Goal: Information Seeking & Learning: Compare options

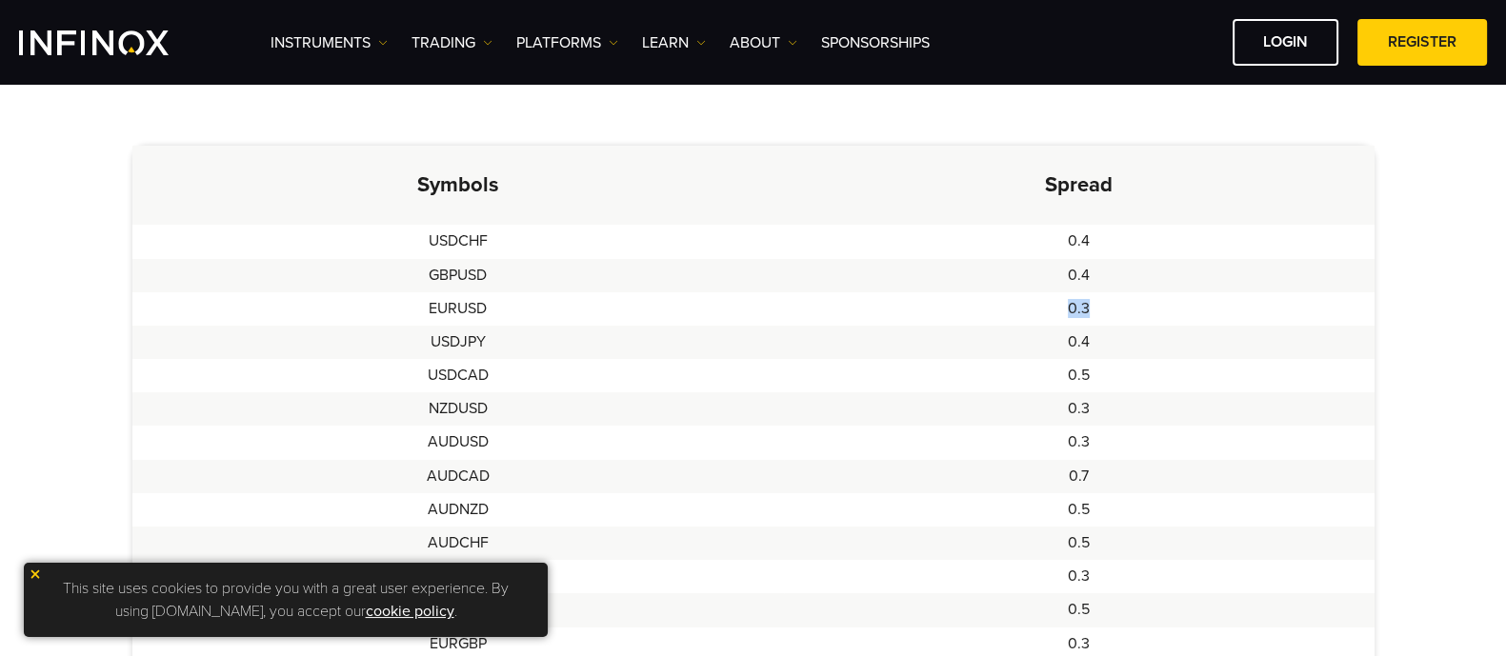
drag, startPoint x: 1069, startPoint y: 302, endPoint x: 1112, endPoint y: 307, distance: 43.1
click at [1112, 307] on td "0.3" at bounding box center [1079, 308] width 591 height 33
click at [683, 350] on td "USDJPY" at bounding box center [458, 342] width 652 height 33
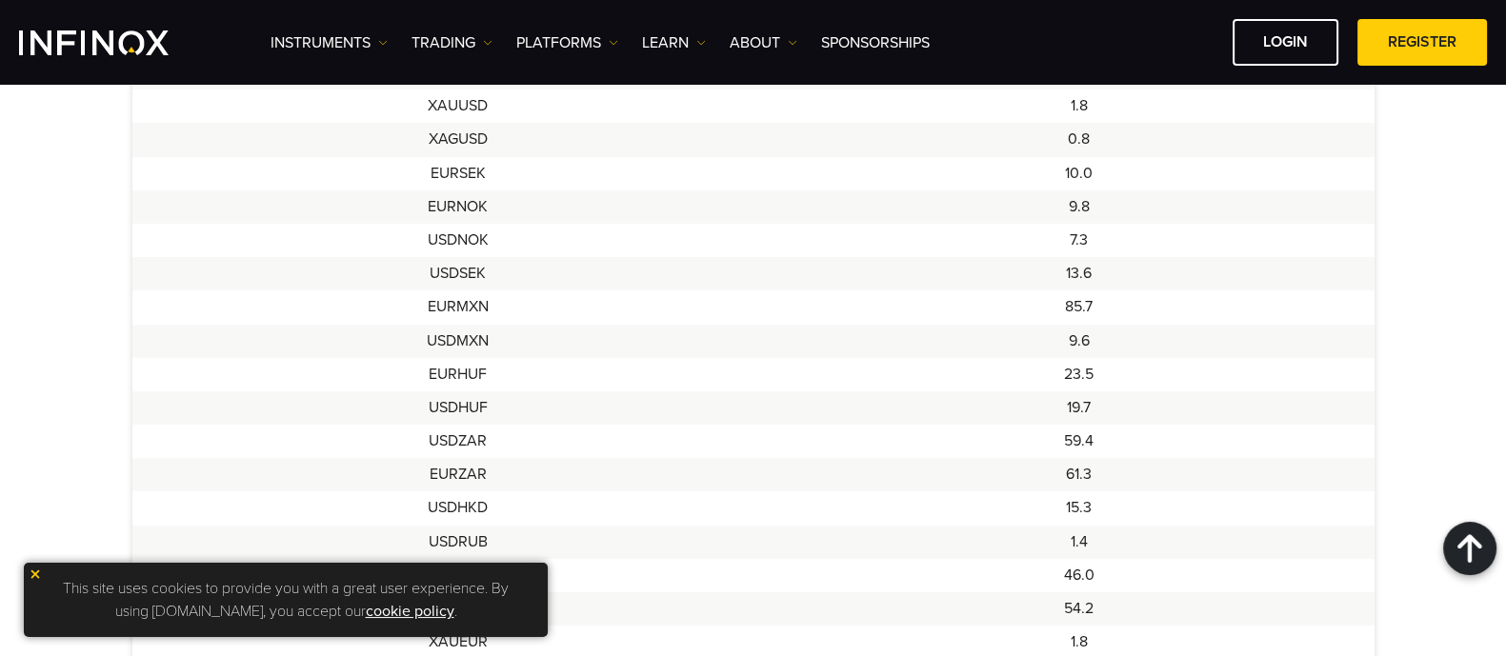
scroll to position [1429, 0]
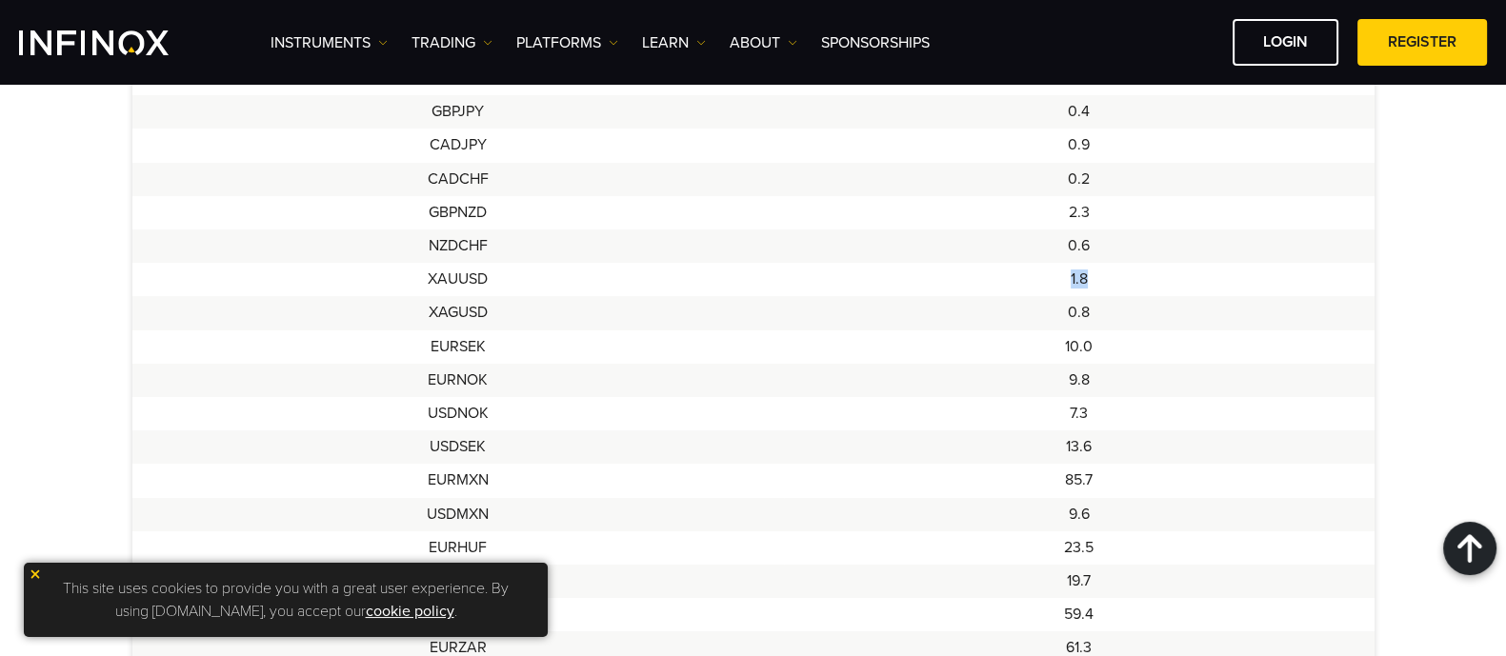
drag, startPoint x: 1067, startPoint y: 286, endPoint x: 1114, endPoint y: 286, distance: 46.7
click at [1114, 286] on td "1.8" at bounding box center [1079, 279] width 591 height 33
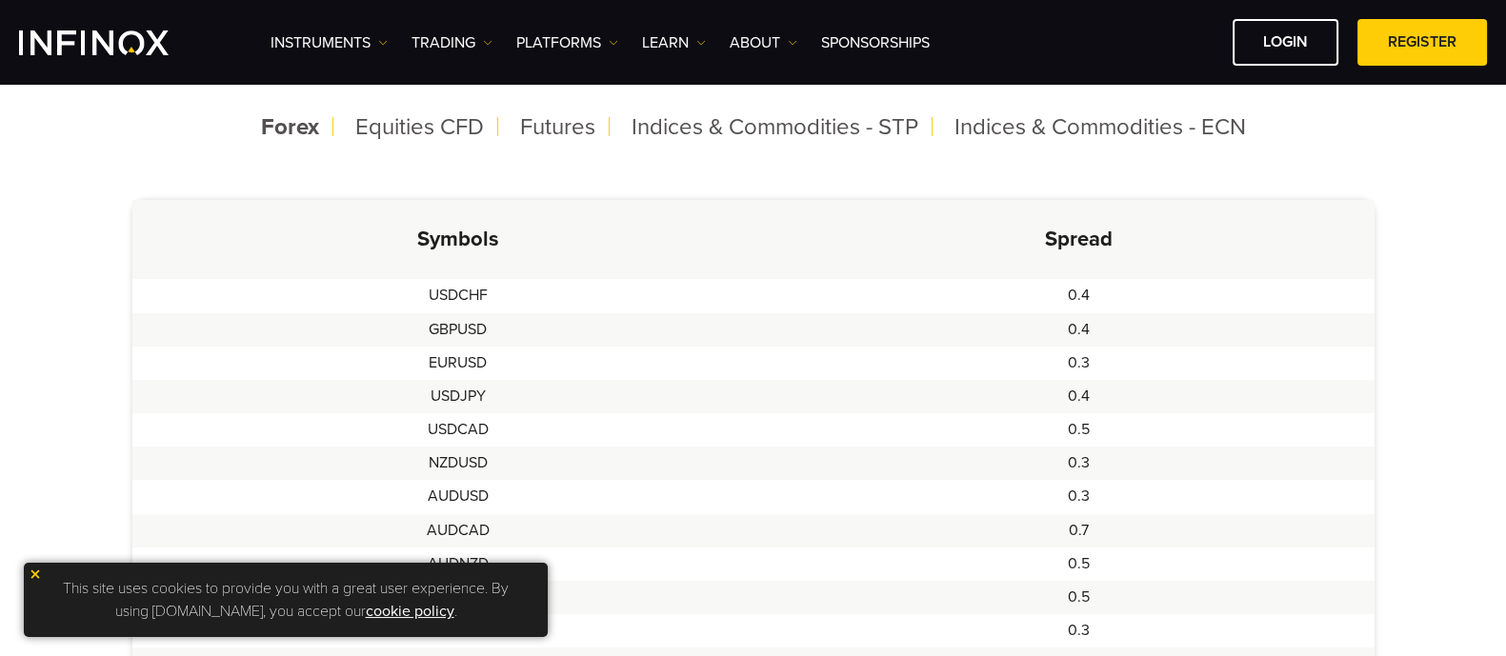
scroll to position [595, 0]
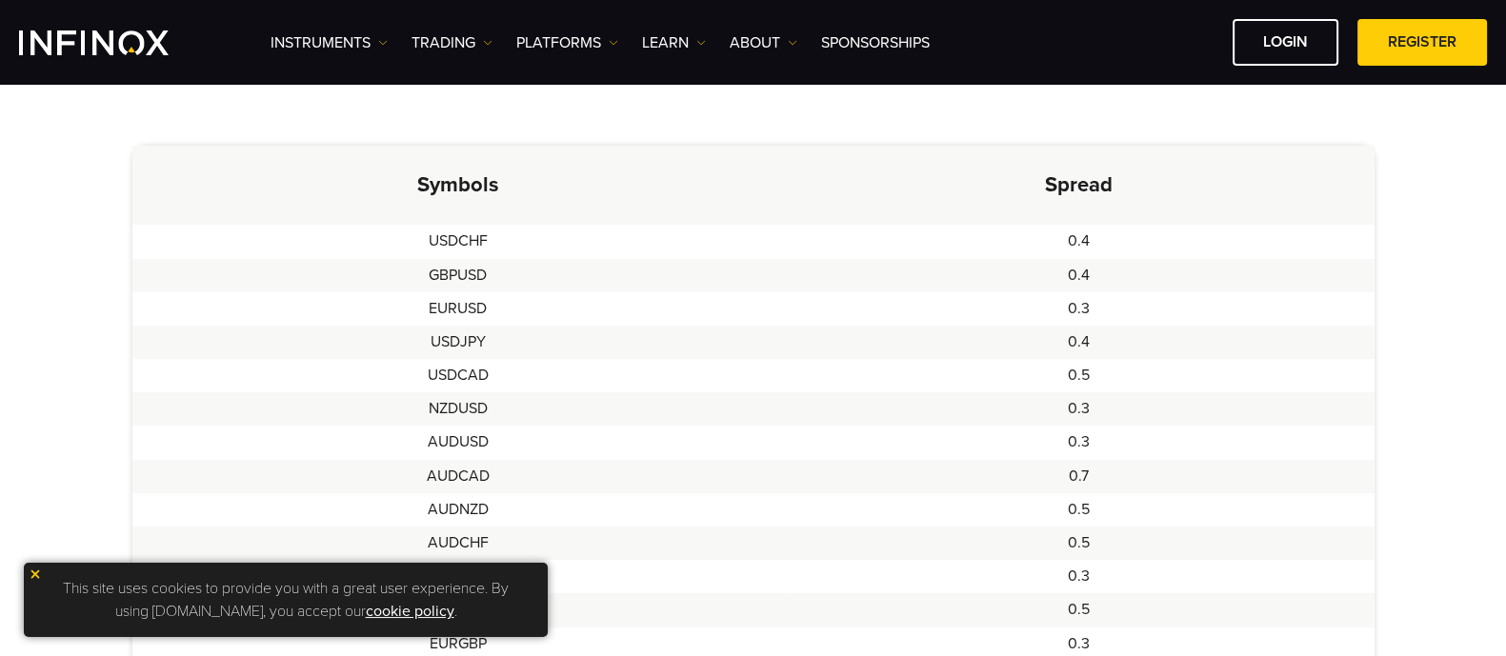
click at [876, 383] on td "0.5" at bounding box center [1079, 375] width 591 height 33
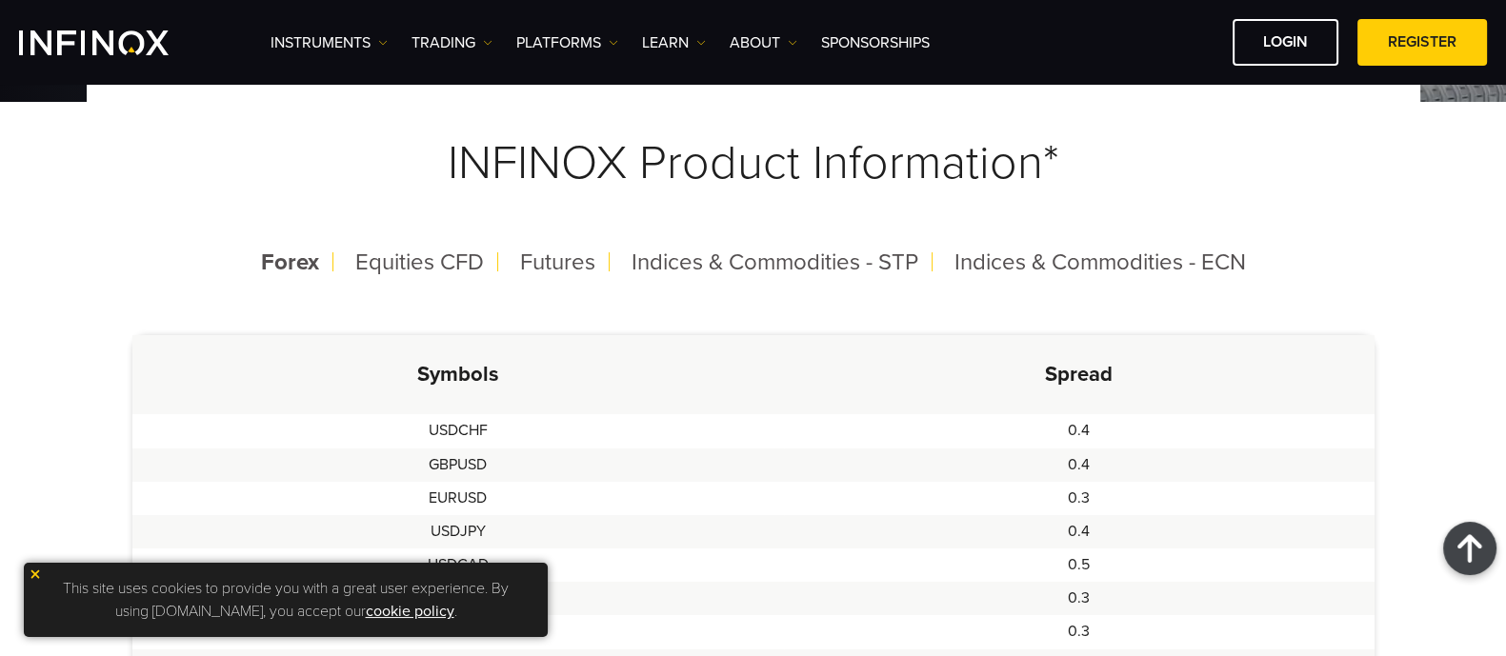
scroll to position [357, 0]
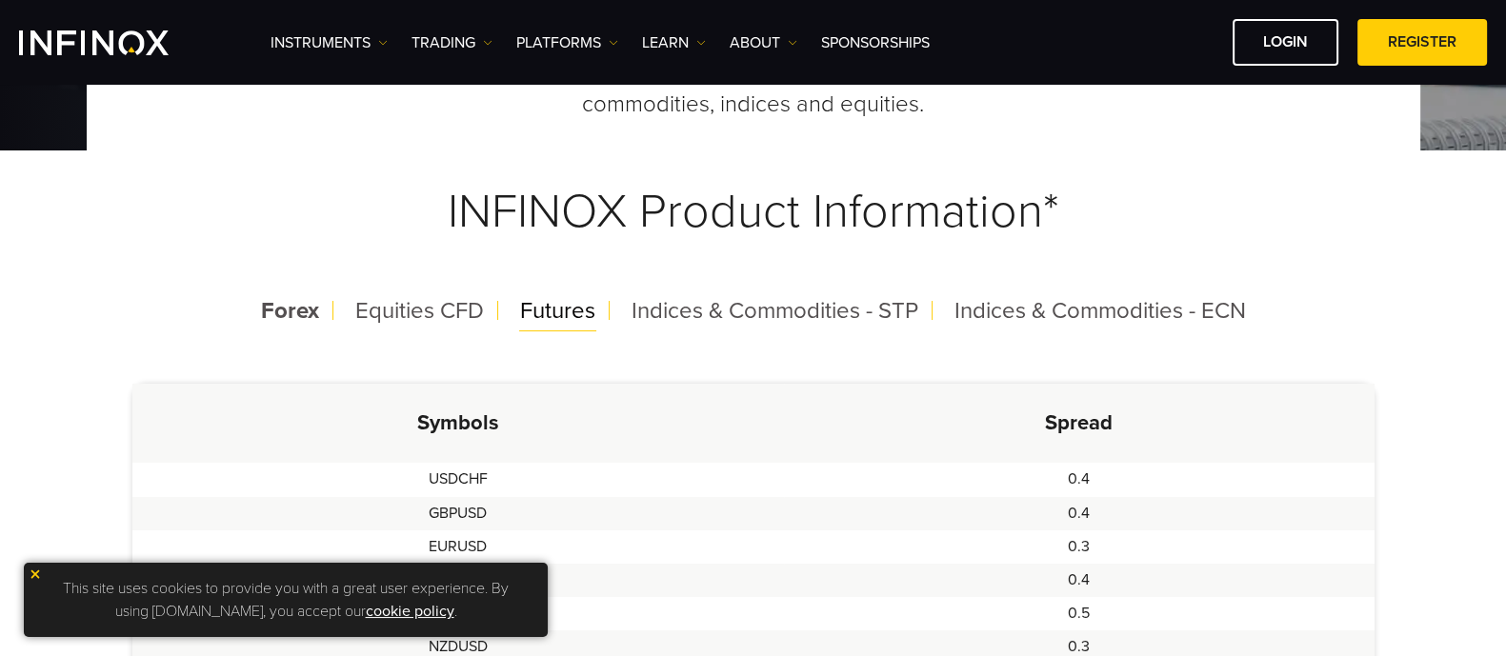
click at [557, 308] on span "Futures" at bounding box center [557, 311] width 75 height 28
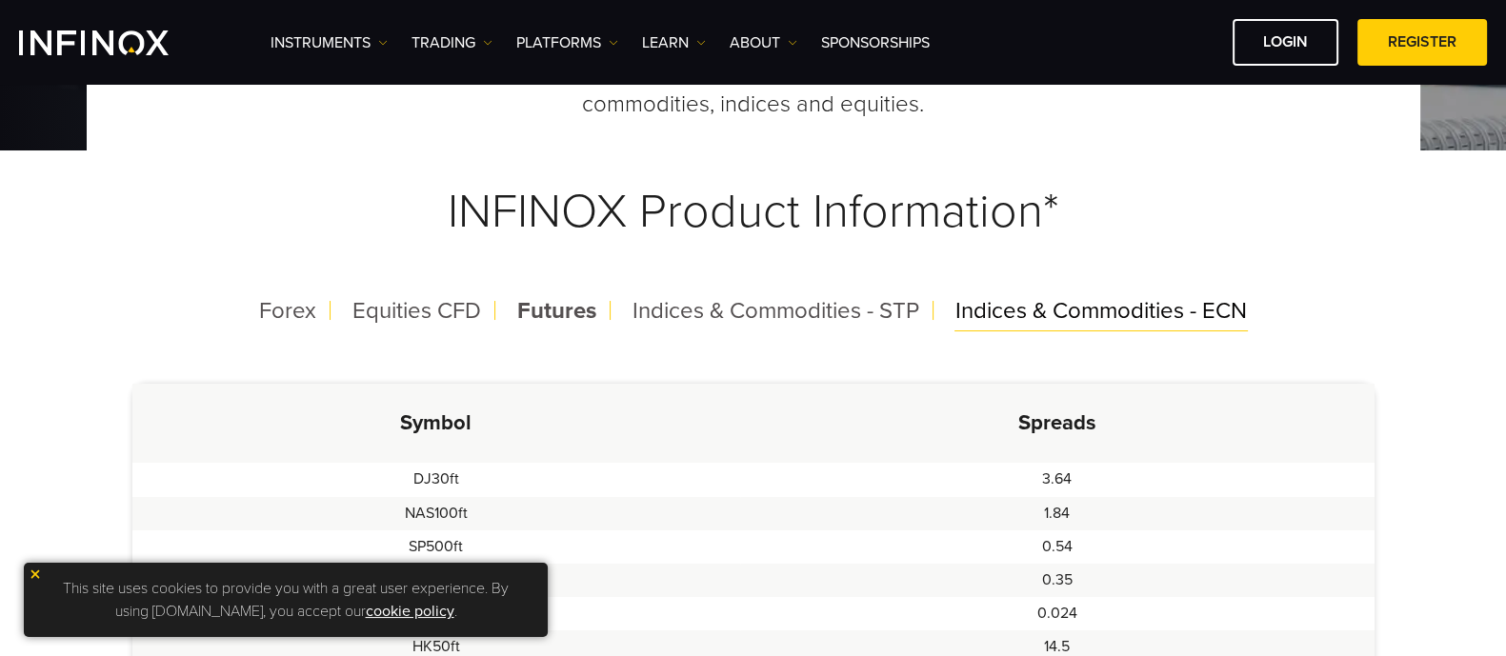
scroll to position [0, 0]
click at [987, 320] on span "Indices & Commodities - ECN" at bounding box center [1102, 311] width 292 height 28
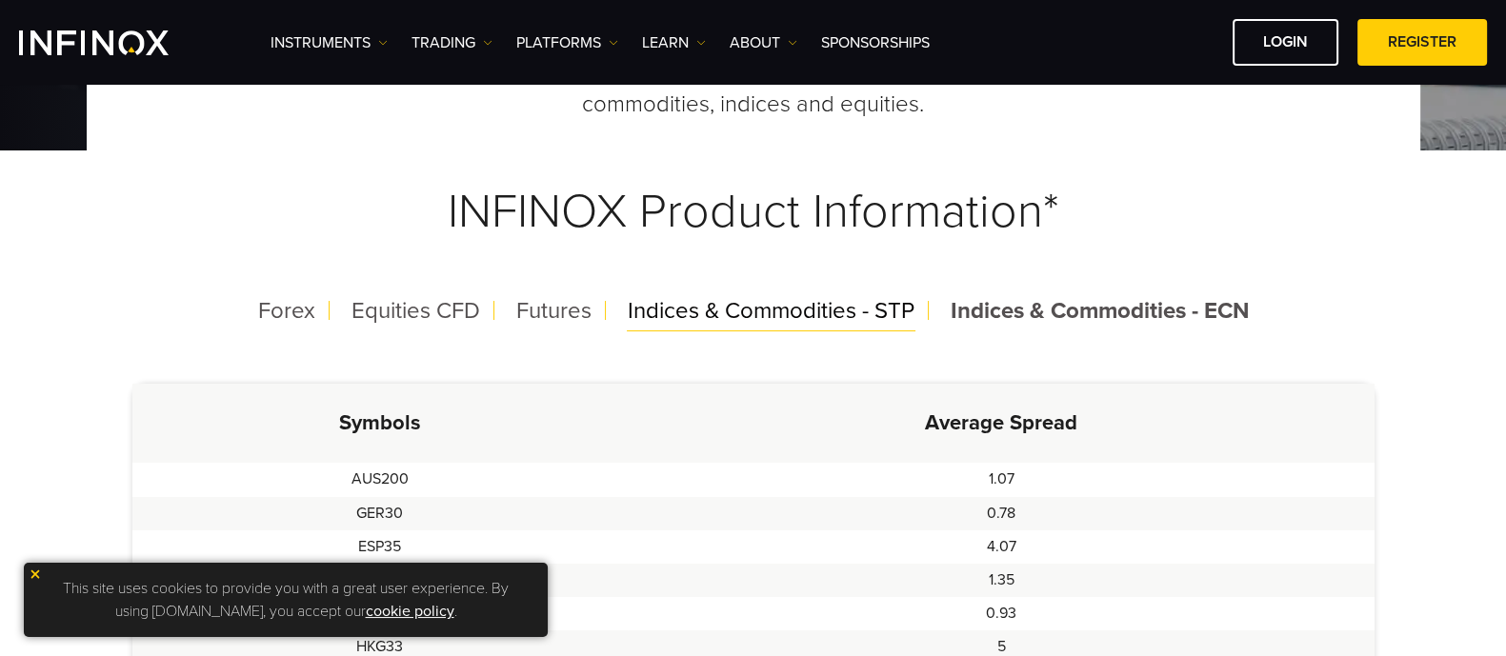
click at [787, 312] on span "Indices & Commodities - STP" at bounding box center [771, 311] width 287 height 28
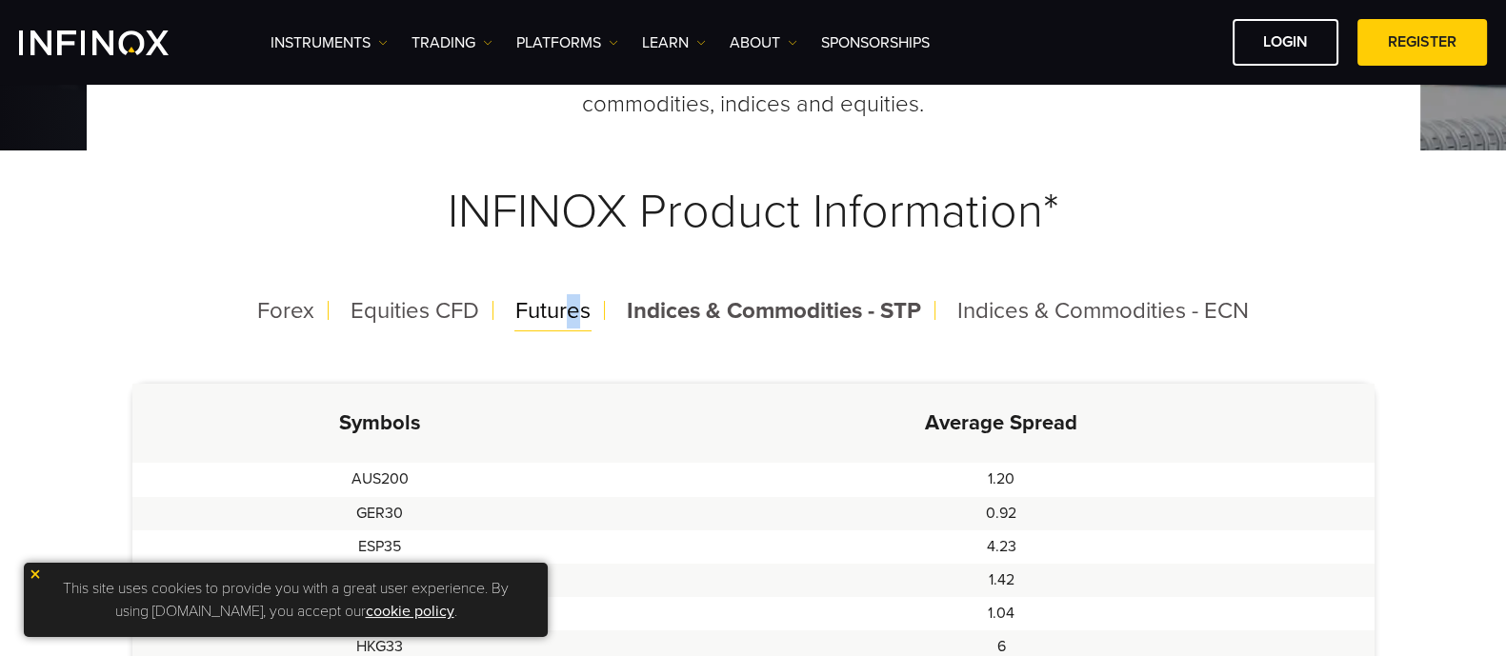
click at [572, 311] on span "Futures" at bounding box center [552, 311] width 75 height 28
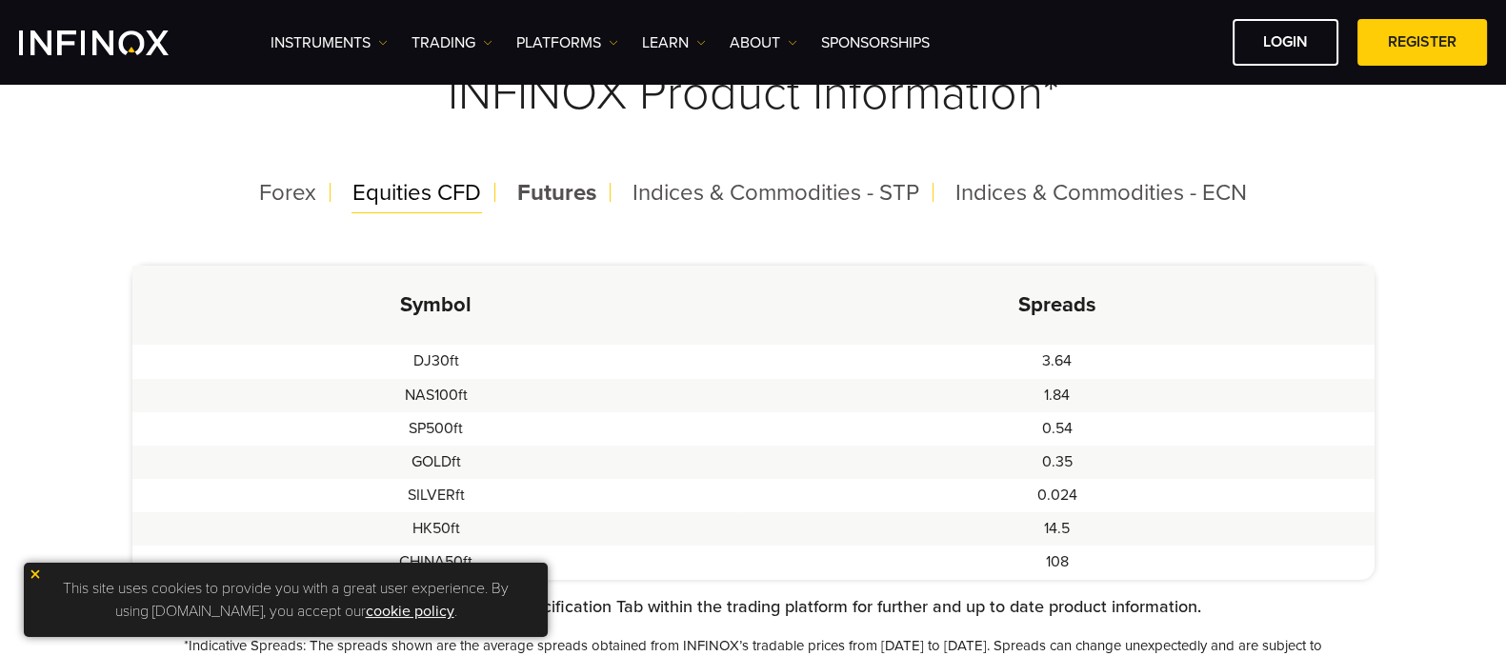
click at [424, 183] on span "Equities CFD" at bounding box center [416, 193] width 129 height 28
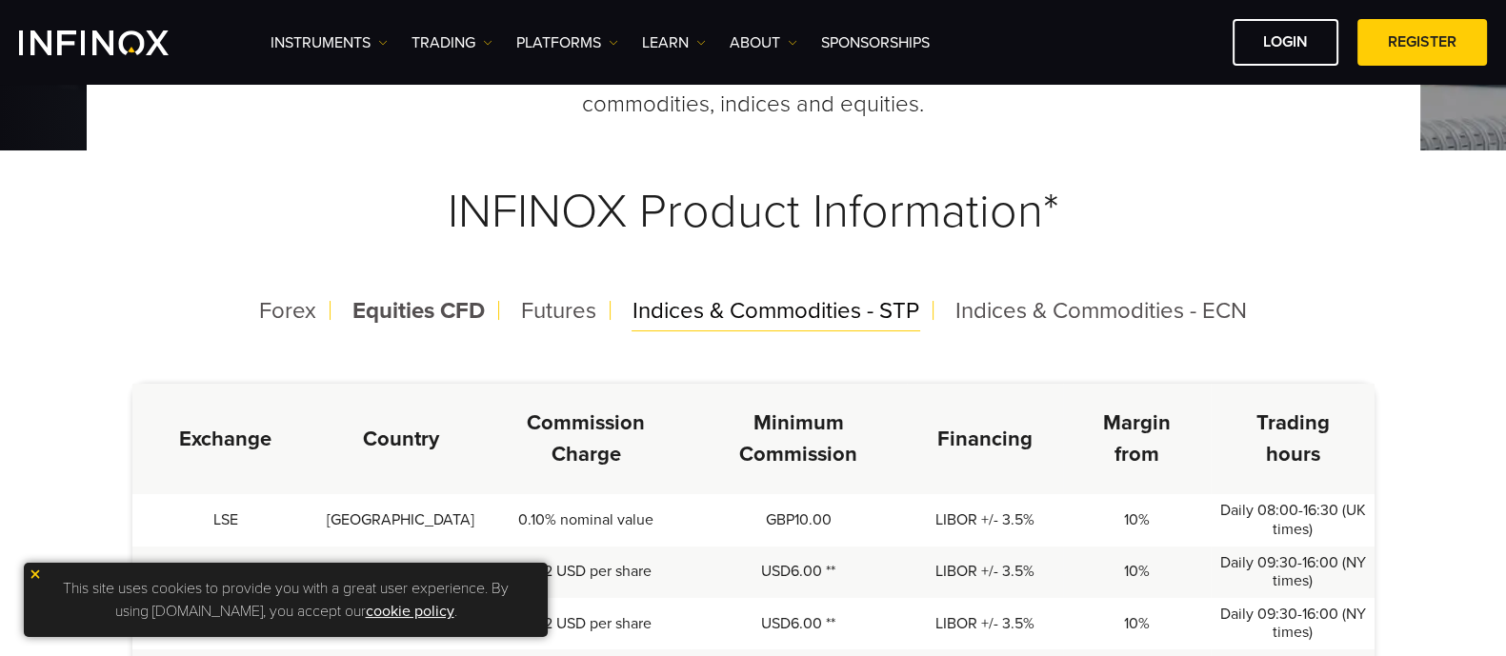
click at [796, 313] on span "Indices & Commodities - STP" at bounding box center [776, 311] width 287 height 28
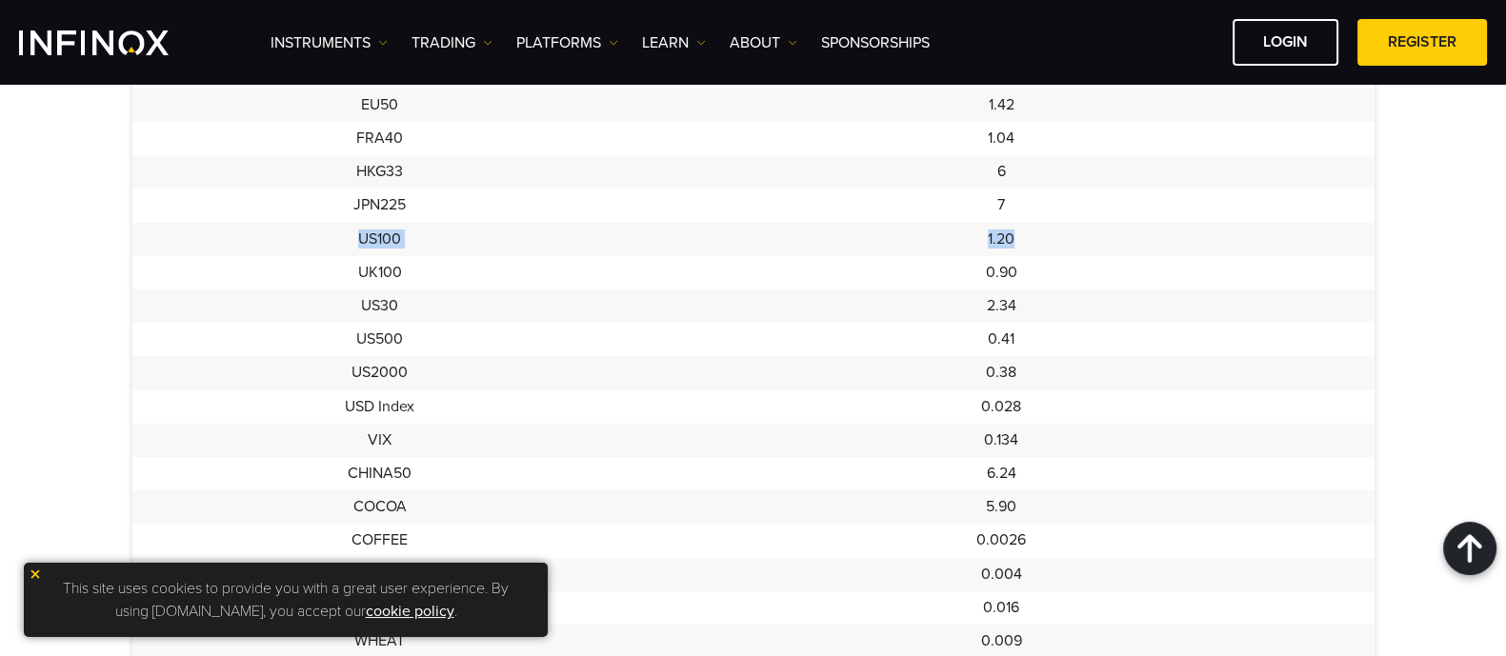
drag, startPoint x: 355, startPoint y: 230, endPoint x: 1098, endPoint y: 232, distance: 743.1
click at [1098, 232] on tr "US100 1.20" at bounding box center [753, 239] width 1242 height 33
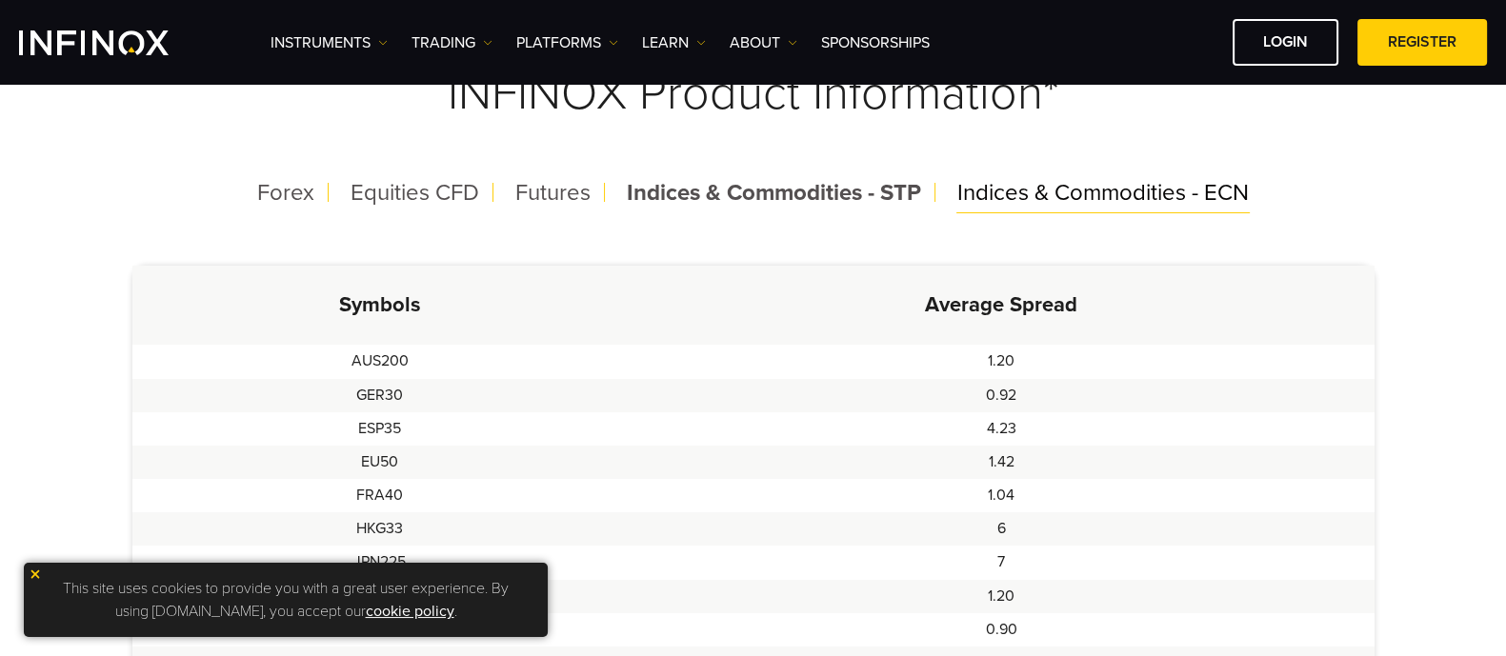
click at [1172, 187] on span "Indices & Commodities - ECN" at bounding box center [1103, 193] width 292 height 28
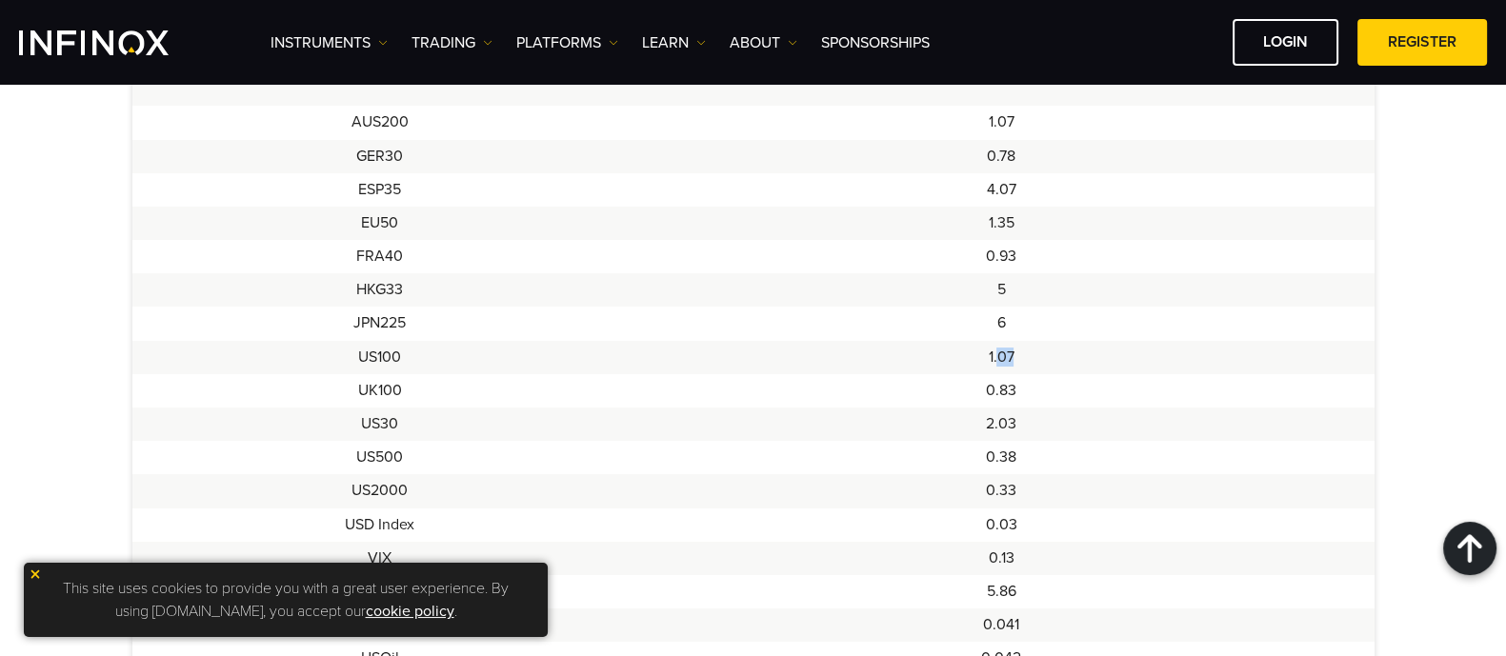
click at [1059, 352] on td "1.07" at bounding box center [1001, 357] width 746 height 33
drag, startPoint x: 361, startPoint y: 361, endPoint x: 1038, endPoint y: 353, distance: 677.4
click at [1038, 353] on tr "US100 1.07" at bounding box center [753, 357] width 1242 height 33
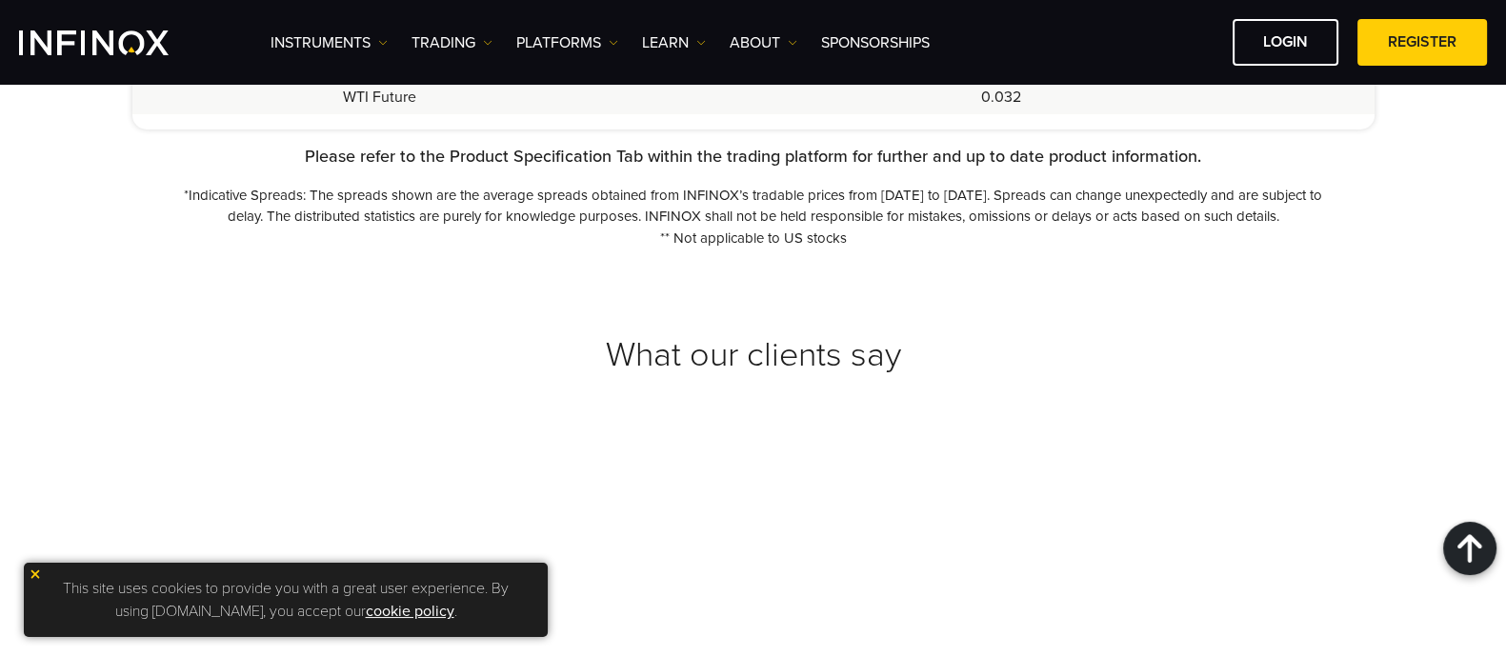
click at [36, 574] on img at bounding box center [35, 574] width 13 height 13
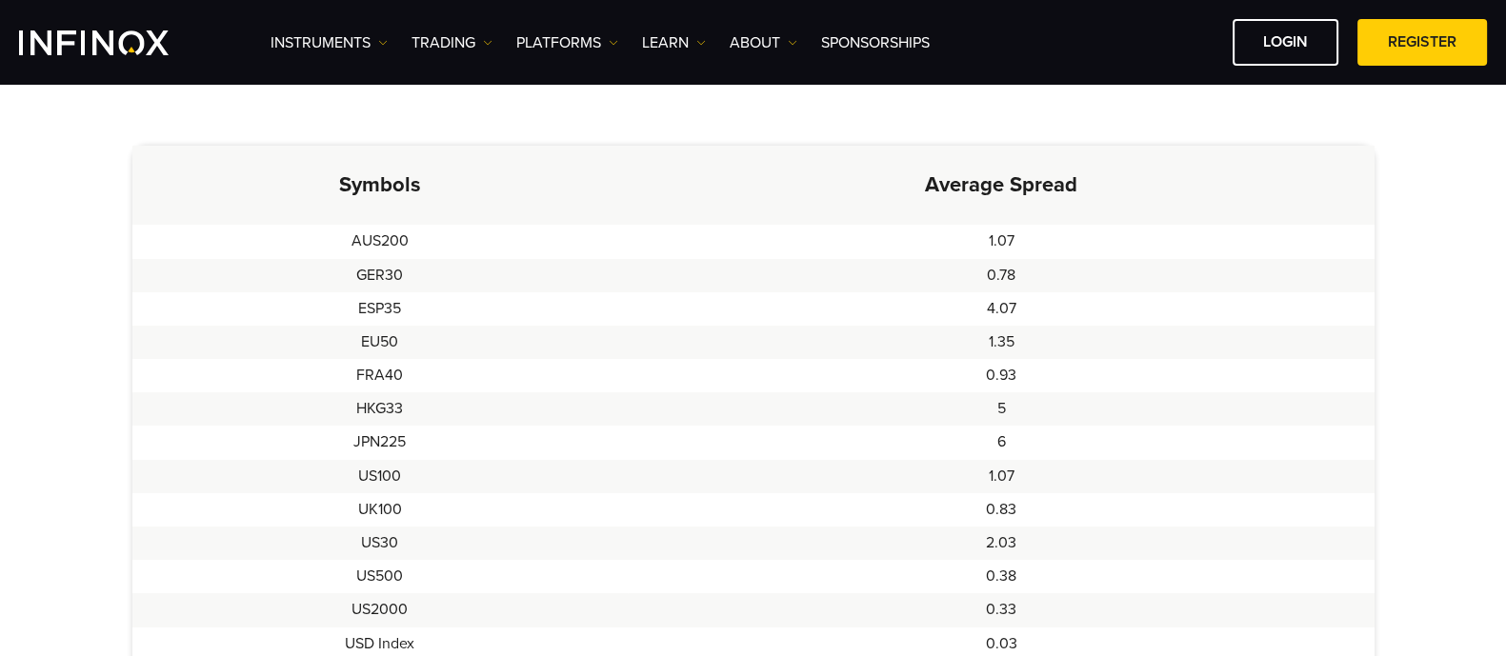
click at [864, 245] on td "1.07" at bounding box center [1001, 241] width 746 height 33
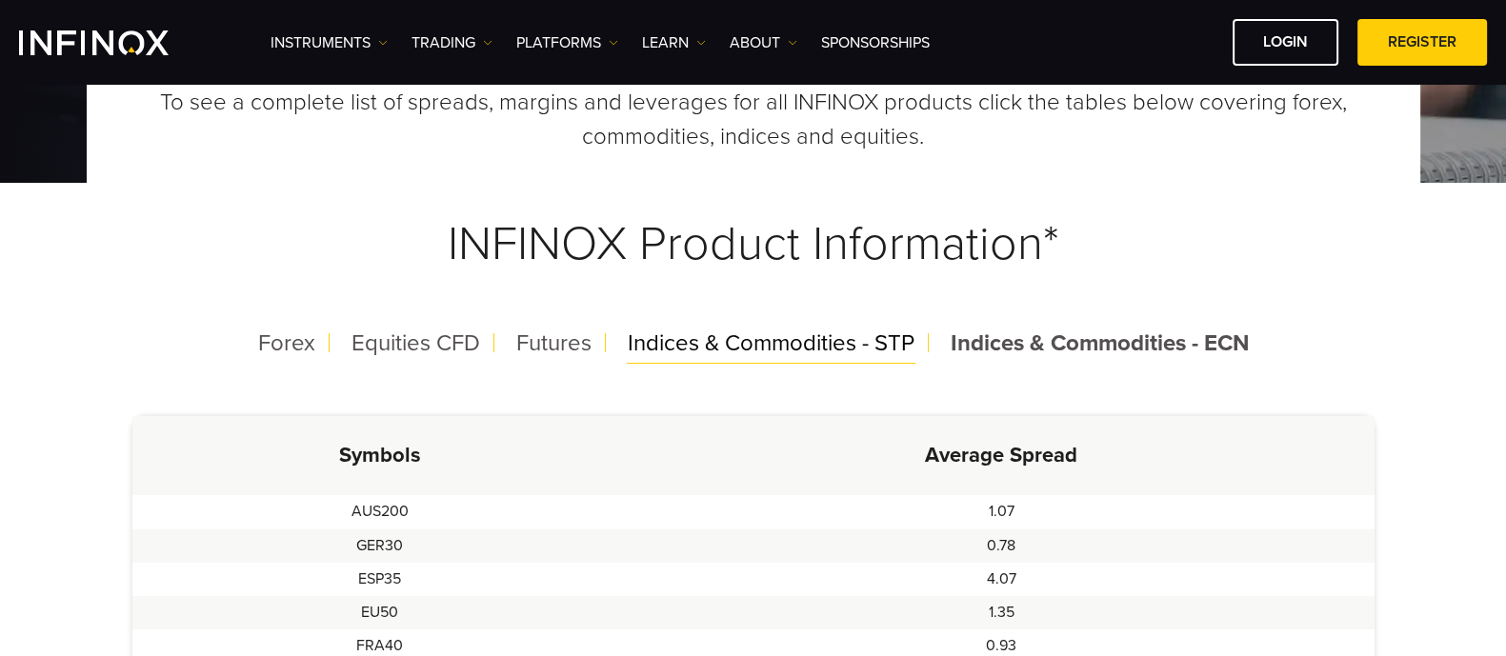
scroll to position [357, 0]
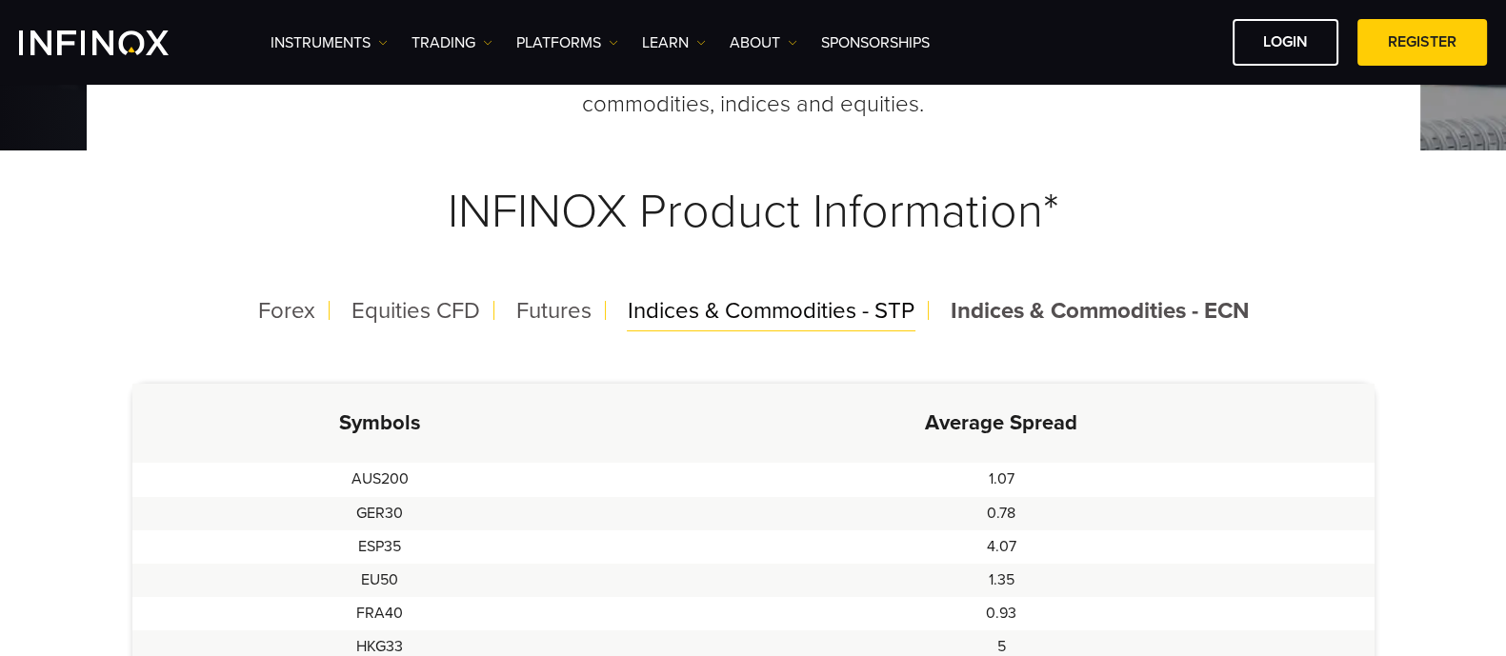
click at [771, 297] on span "Indices & Commodities - STP" at bounding box center [771, 311] width 287 height 28
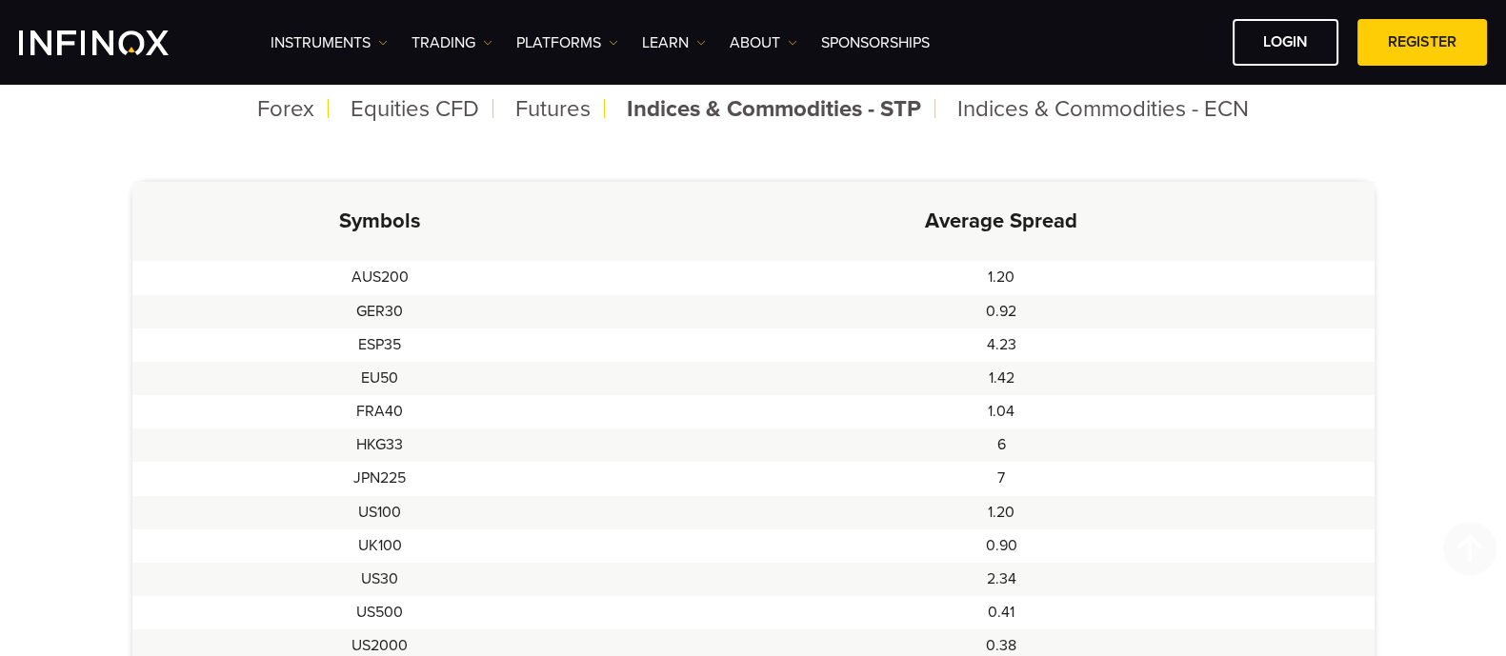
scroll to position [714, 0]
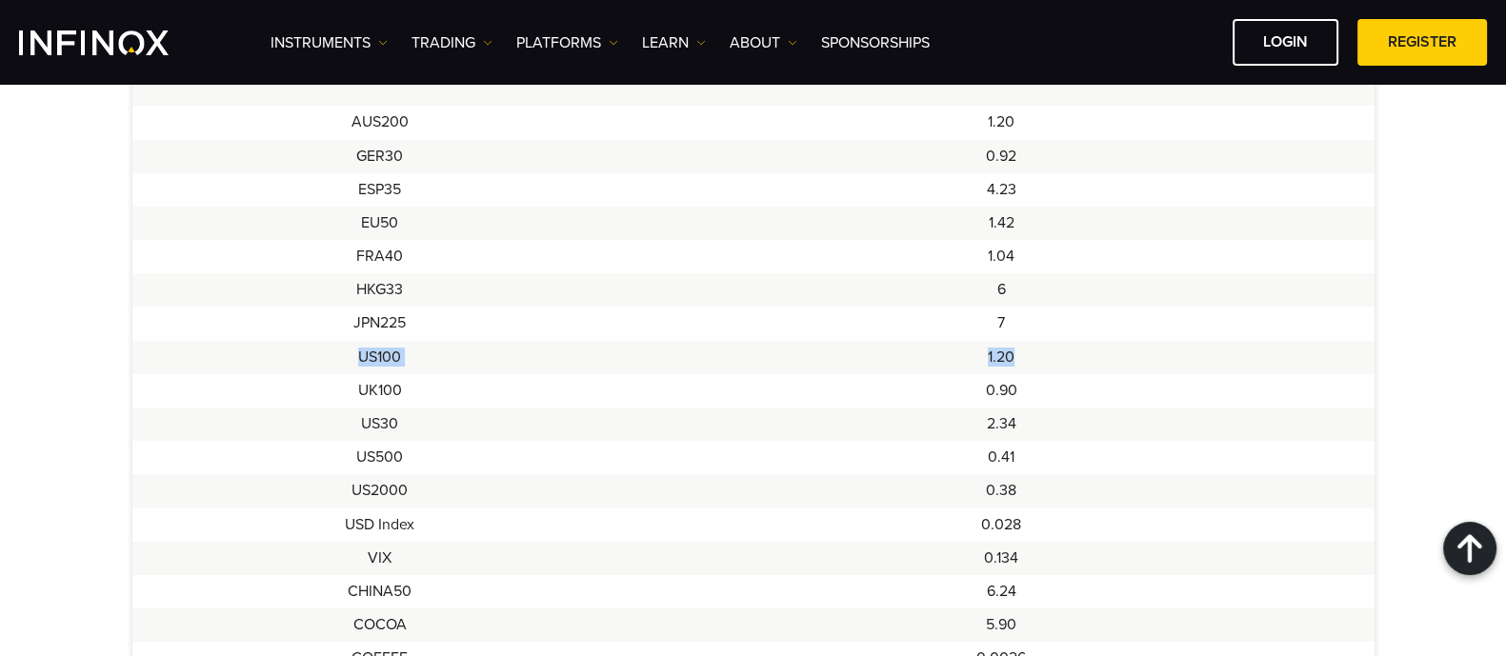
drag, startPoint x: 355, startPoint y: 355, endPoint x: 1035, endPoint y: 354, distance: 679.2
click at [1035, 354] on tr "US100 1.20" at bounding box center [753, 357] width 1242 height 33
click at [953, 372] on td "1.20" at bounding box center [1001, 357] width 746 height 33
click at [732, 240] on td "1.04" at bounding box center [1001, 256] width 746 height 33
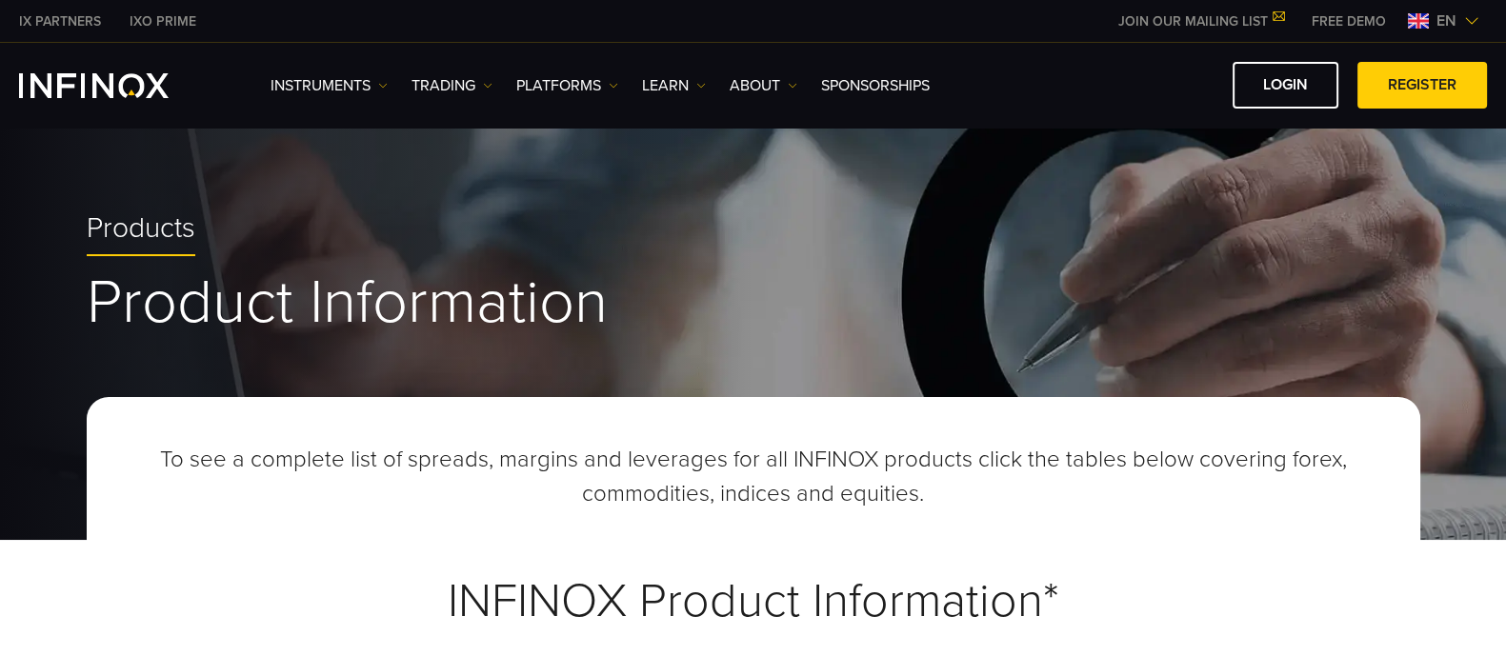
click at [1437, 15] on span "en" at bounding box center [1446, 21] width 35 height 23
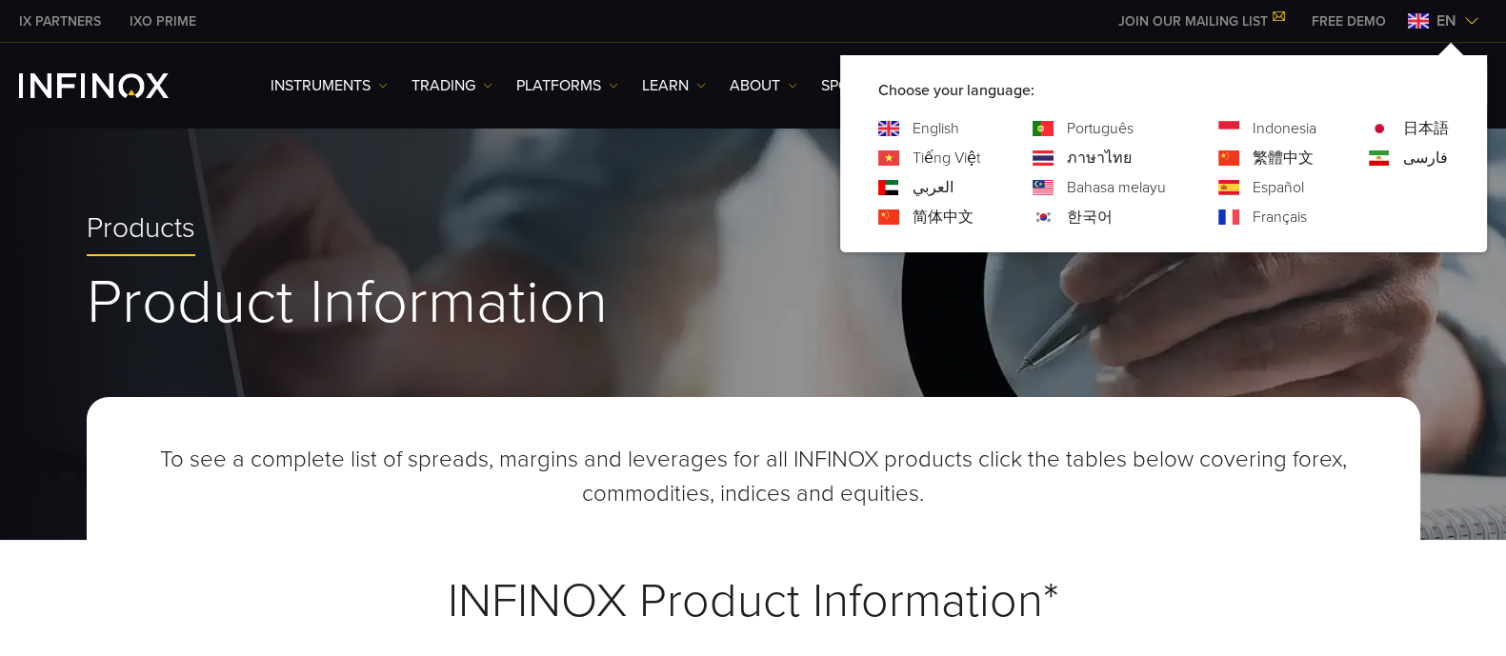
click at [1105, 215] on link "한국어" at bounding box center [1090, 217] width 46 height 23
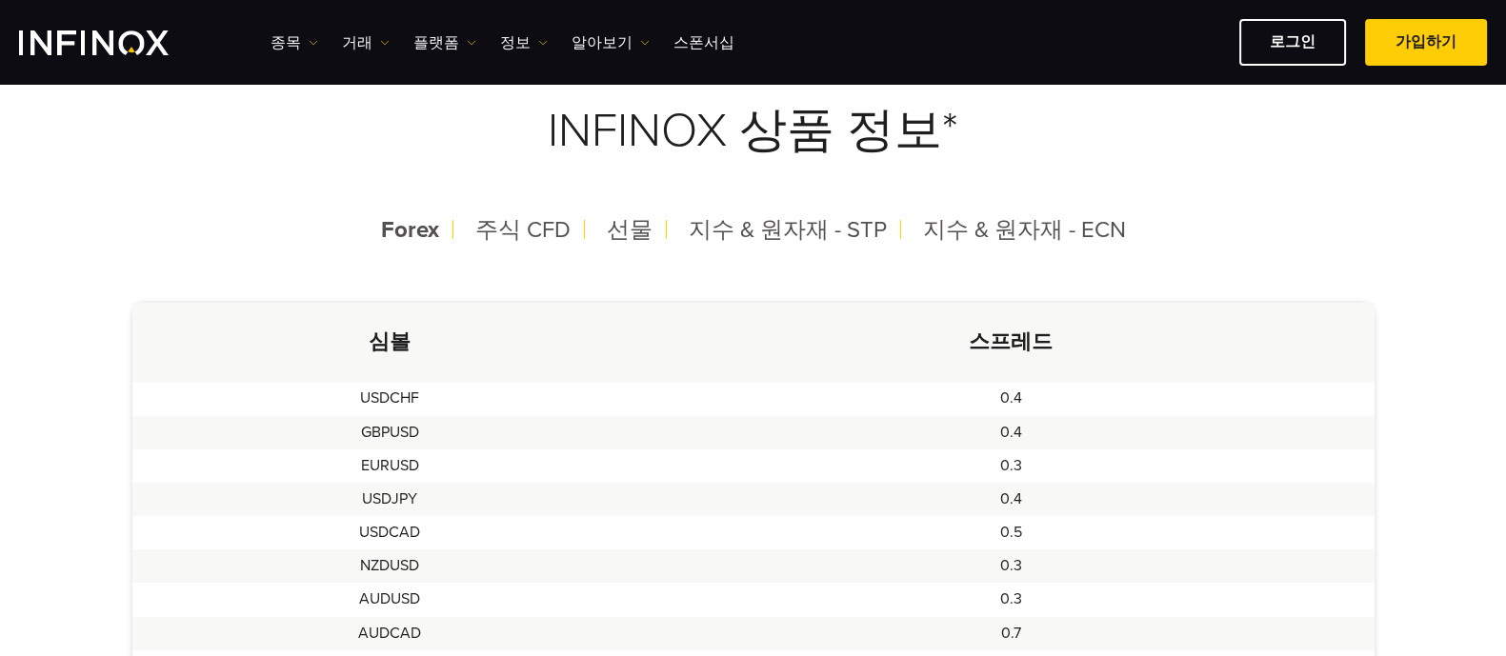
scroll to position [475, 0]
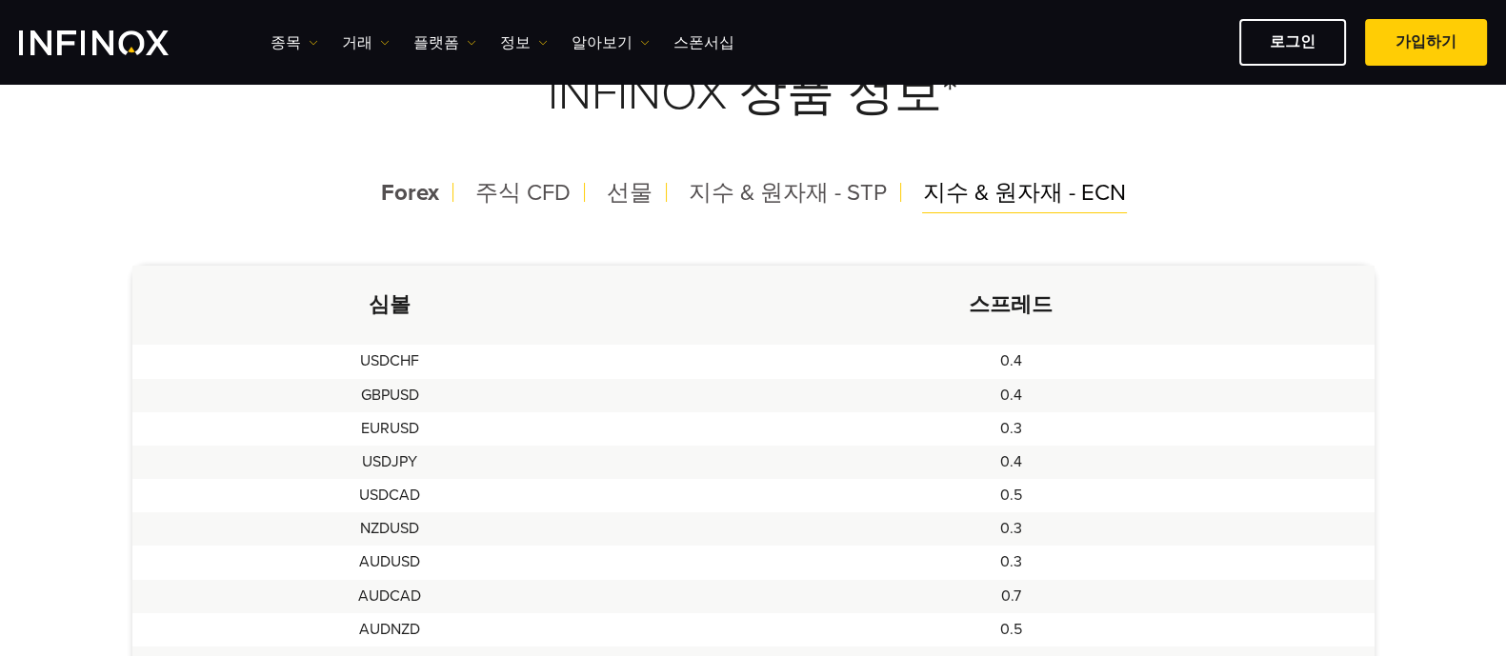
click at [972, 193] on span "지수 & 원자재 - ECN" at bounding box center [1024, 193] width 203 height 28
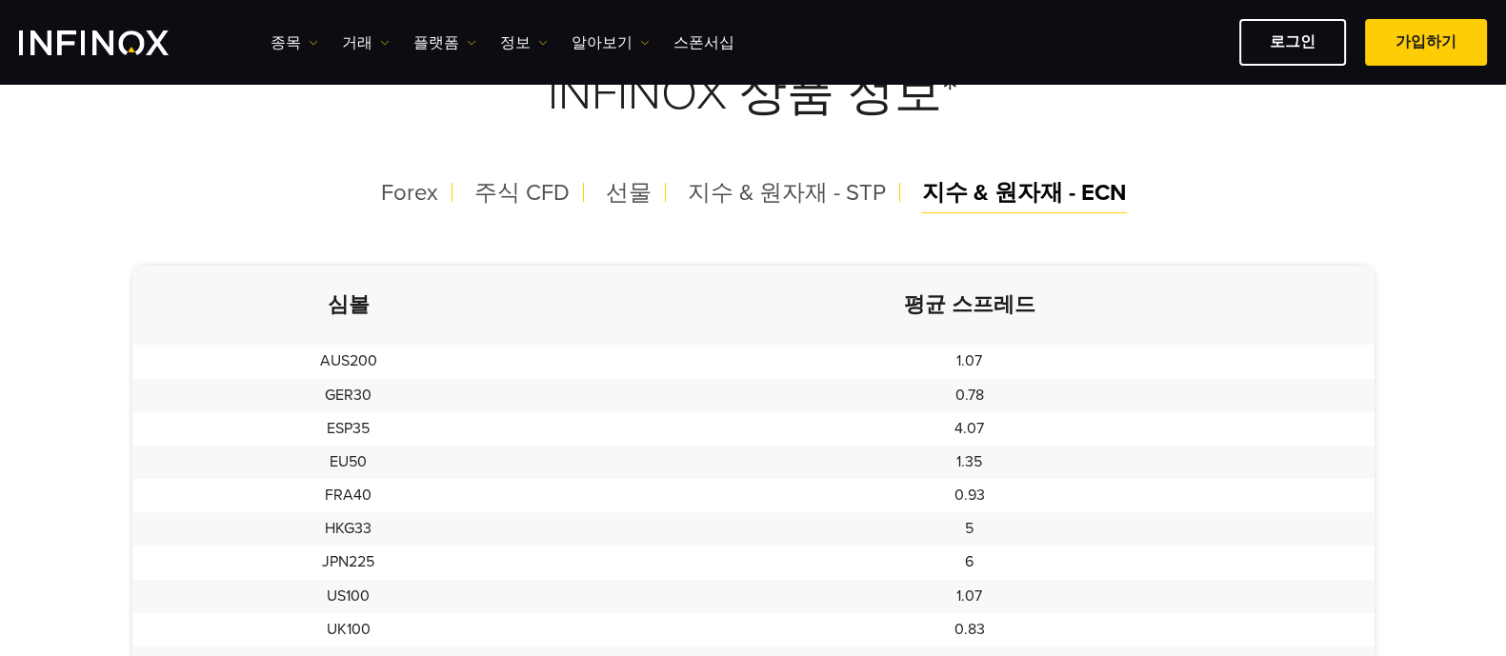
scroll to position [0, 0]
click at [429, 194] on span "Forex" at bounding box center [409, 193] width 57 height 28
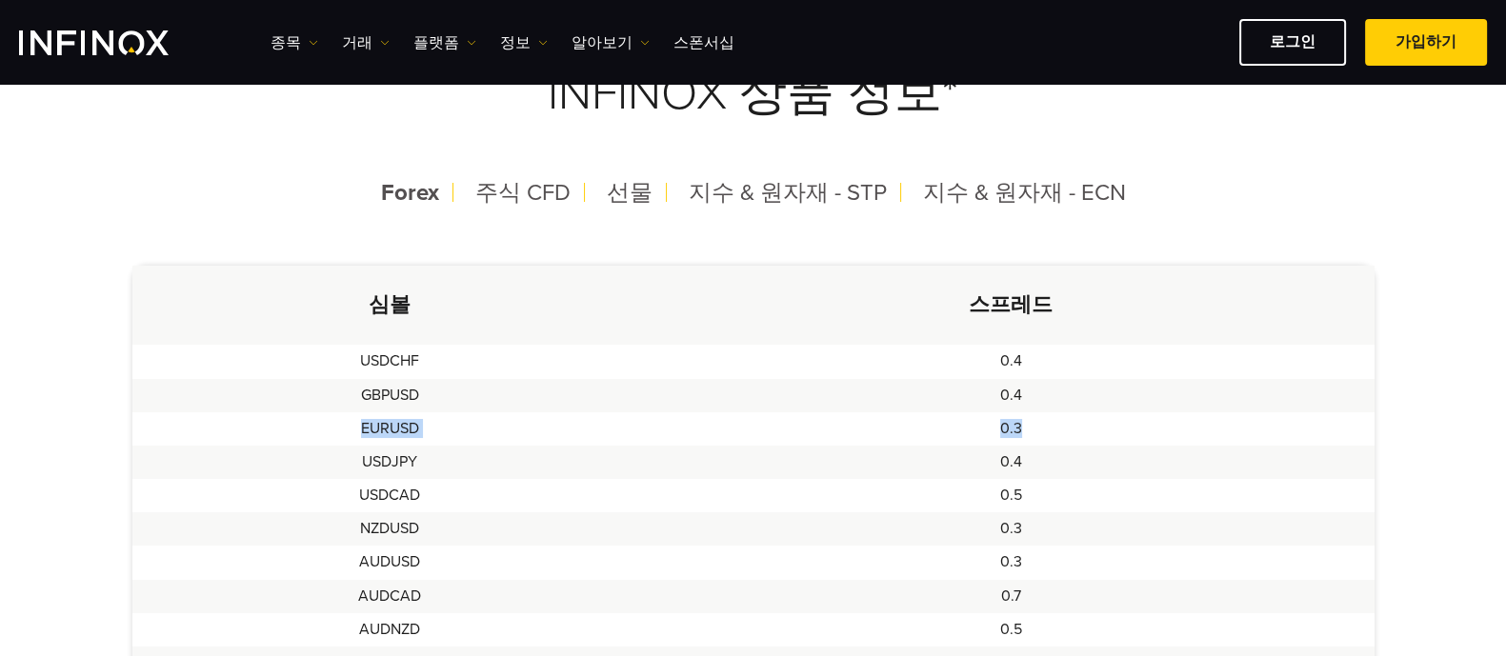
drag, startPoint x: 361, startPoint y: 428, endPoint x: 1049, endPoint y: 432, distance: 687.8
click at [1049, 432] on tr "EURUSD 0.3" at bounding box center [753, 429] width 1242 height 33
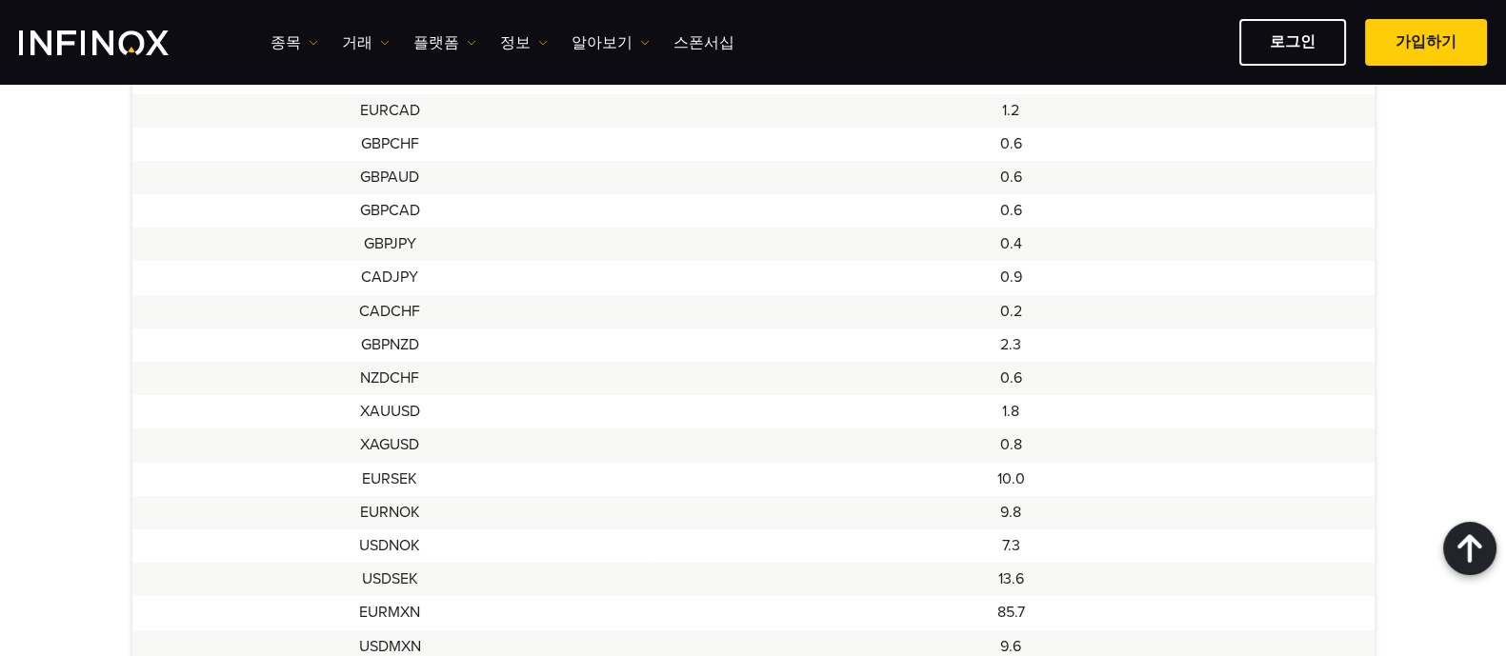
scroll to position [1429, 0]
drag, startPoint x: 362, startPoint y: 283, endPoint x: 1095, endPoint y: 292, distance: 732.7
click at [1095, 292] on tr "XAUUSD 1.8" at bounding box center [753, 279] width 1242 height 33
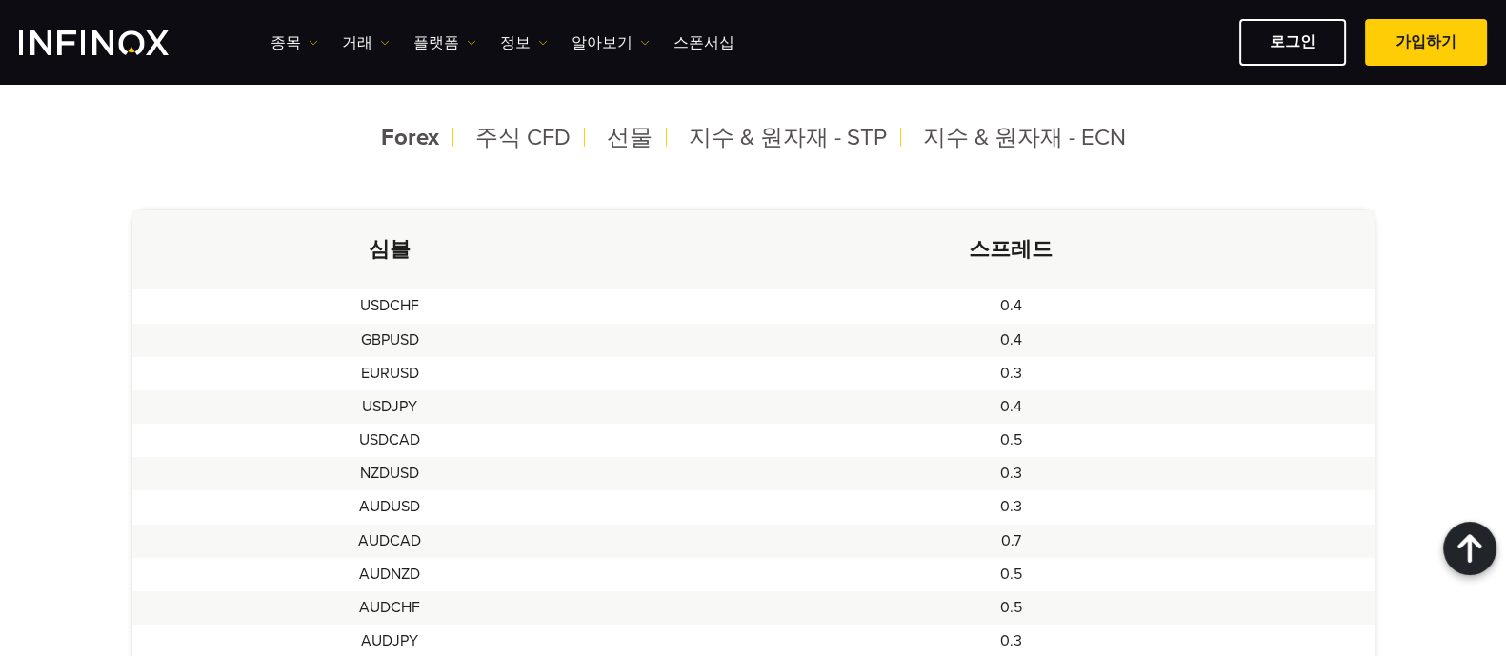
scroll to position [357, 0]
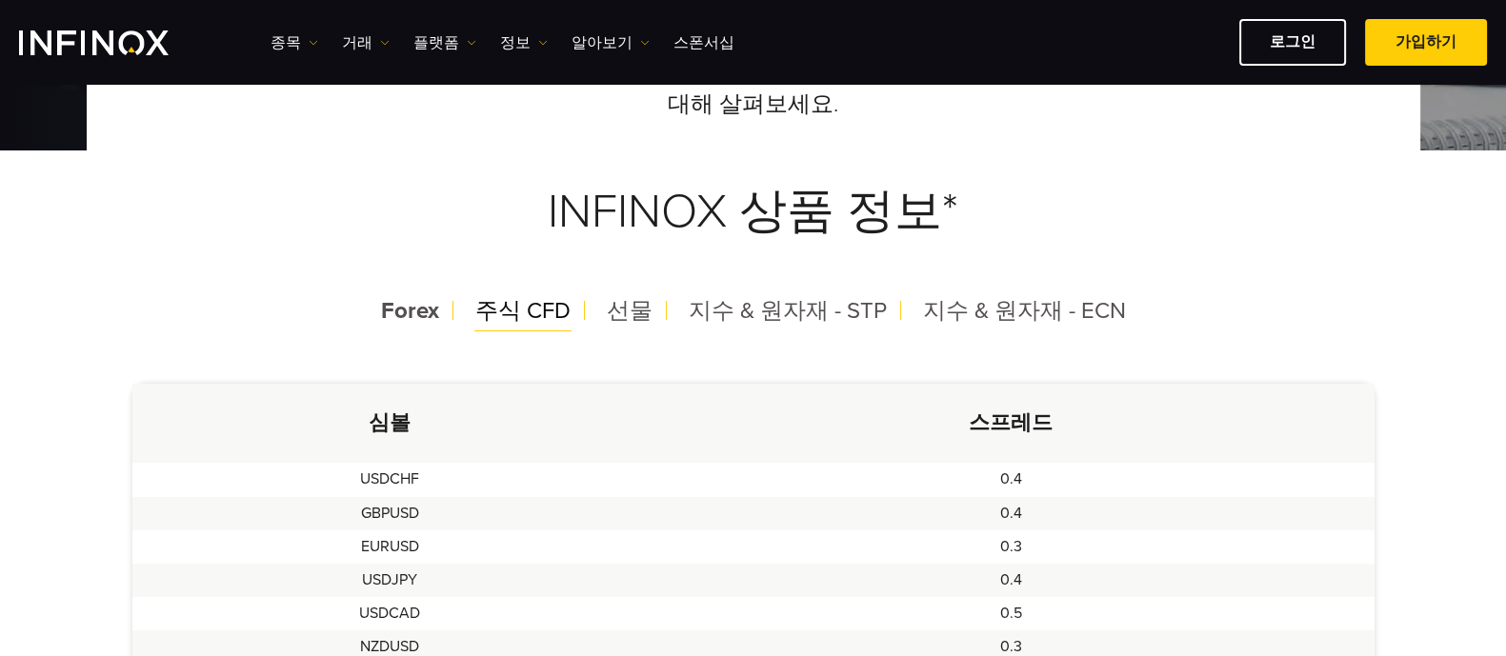
click at [560, 310] on span "주식 CFD" at bounding box center [522, 311] width 95 height 28
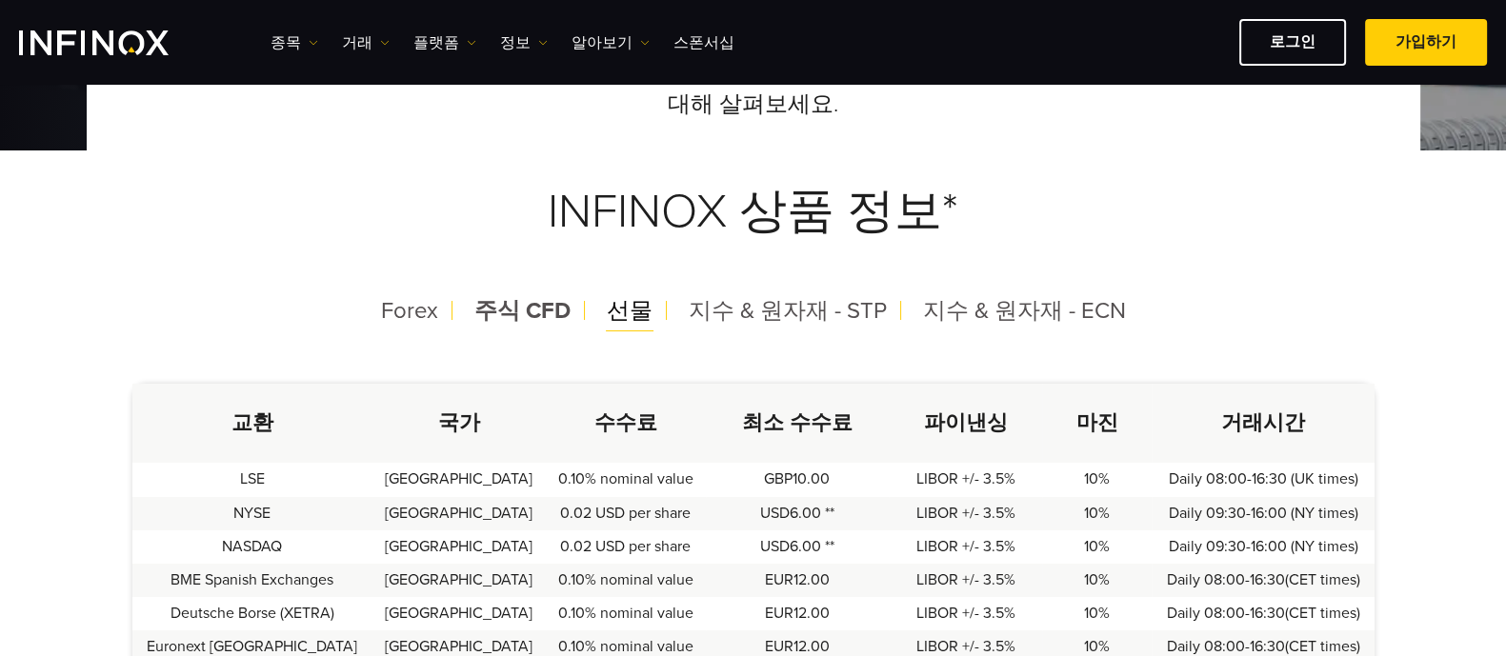
scroll to position [0, 0]
click at [626, 312] on span "선물" at bounding box center [630, 311] width 46 height 28
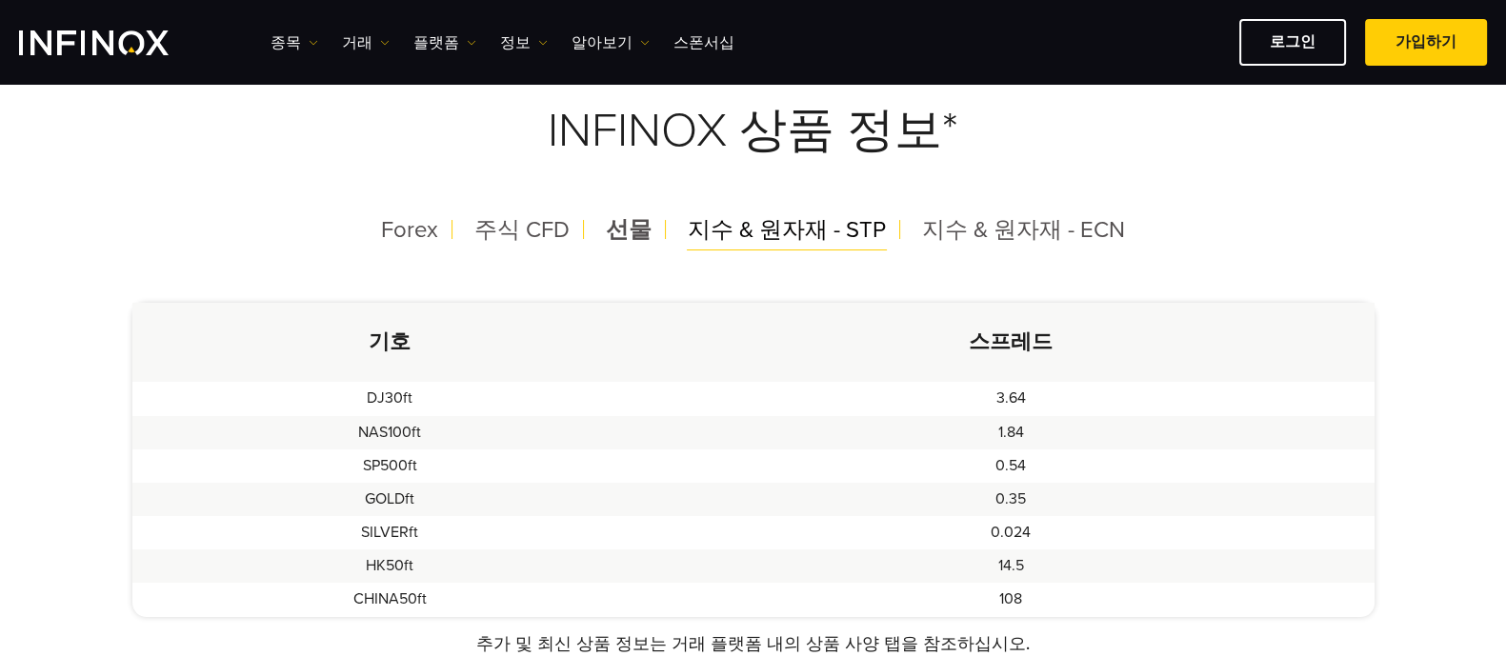
scroll to position [475, 0]
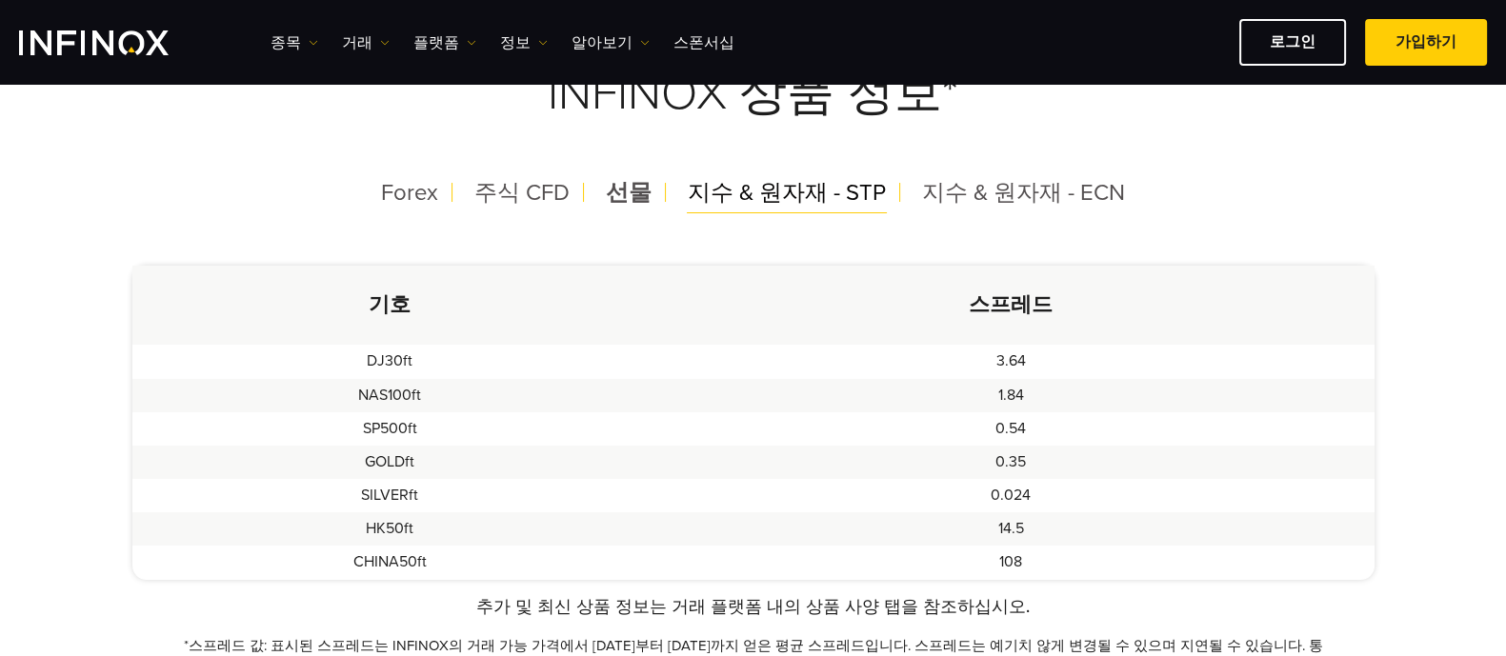
click at [741, 198] on span "지수 & 원자재 - STP" at bounding box center [787, 193] width 198 height 28
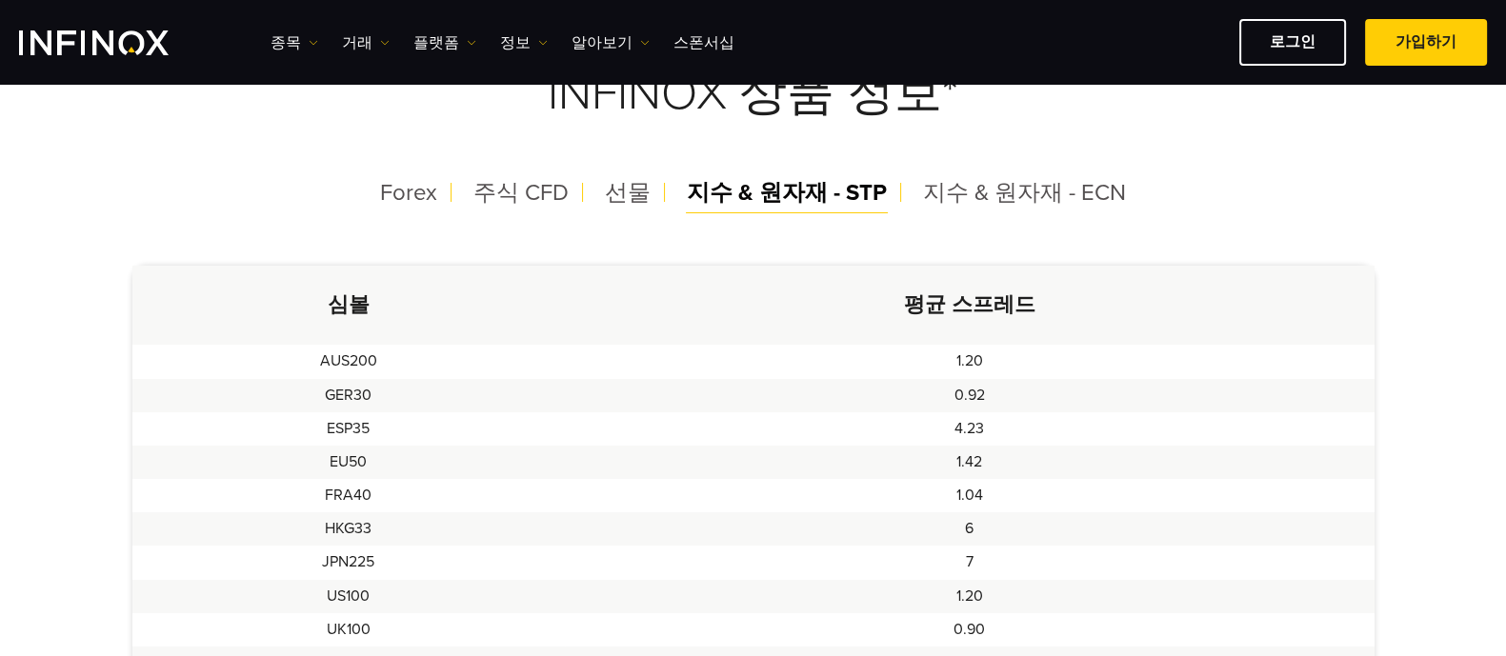
scroll to position [0, 0]
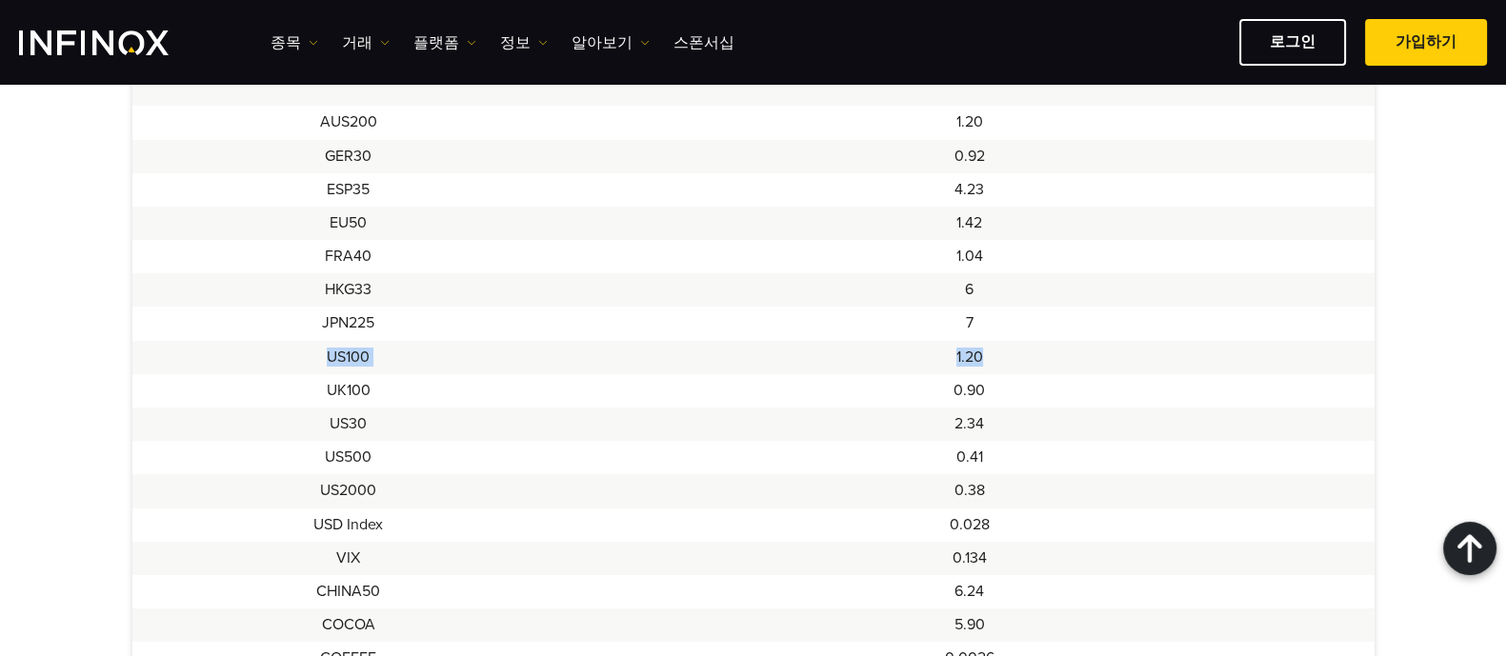
drag, startPoint x: 324, startPoint y: 348, endPoint x: 1101, endPoint y: 372, distance: 777.7
click at [1101, 372] on tr "US100 1.20" at bounding box center [753, 357] width 1242 height 33
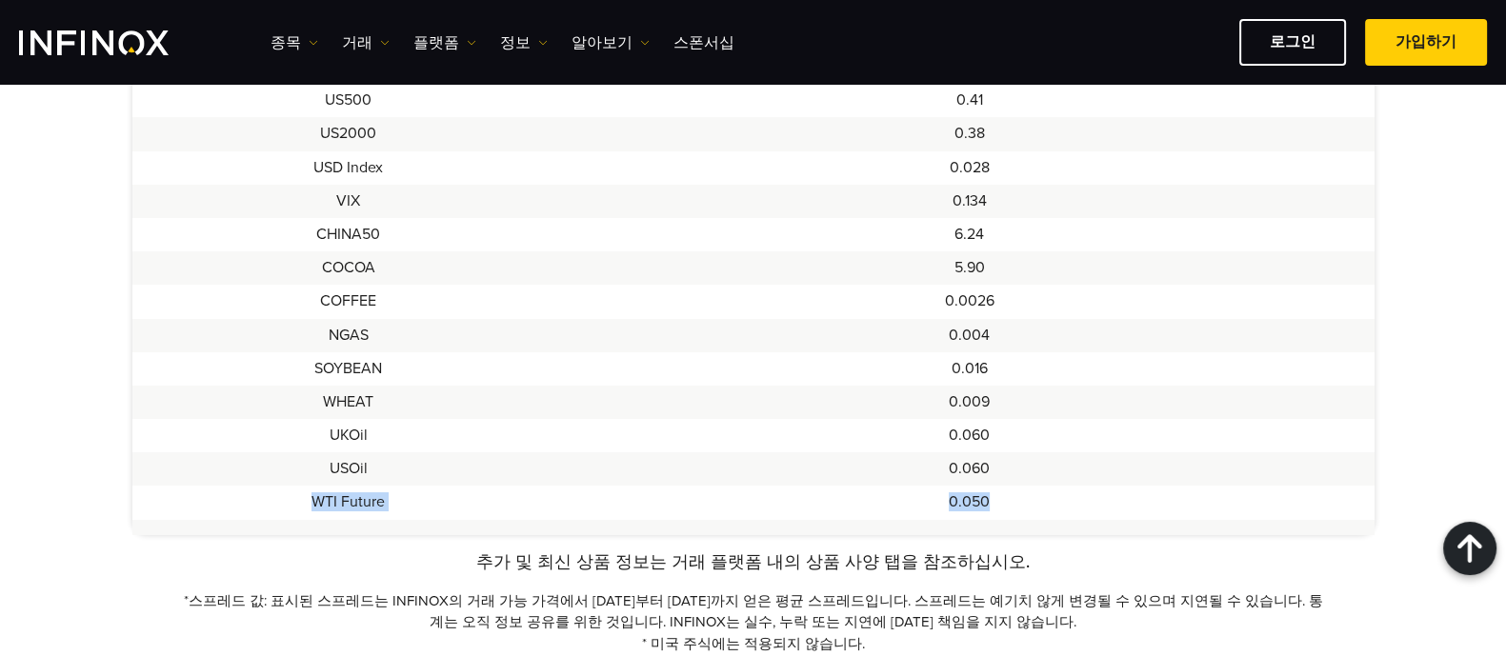
drag, startPoint x: 319, startPoint y: 504, endPoint x: 993, endPoint y: 494, distance: 673.6
click at [993, 494] on tr "WTI Future 0.050" at bounding box center [753, 502] width 1242 height 33
click at [481, 484] on td "USOil" at bounding box center [348, 469] width 433 height 33
drag, startPoint x: 322, startPoint y: 466, endPoint x: 1002, endPoint y: 473, distance: 680.2
click at [1002, 473] on tr "USOil 0.060" at bounding box center [753, 469] width 1242 height 33
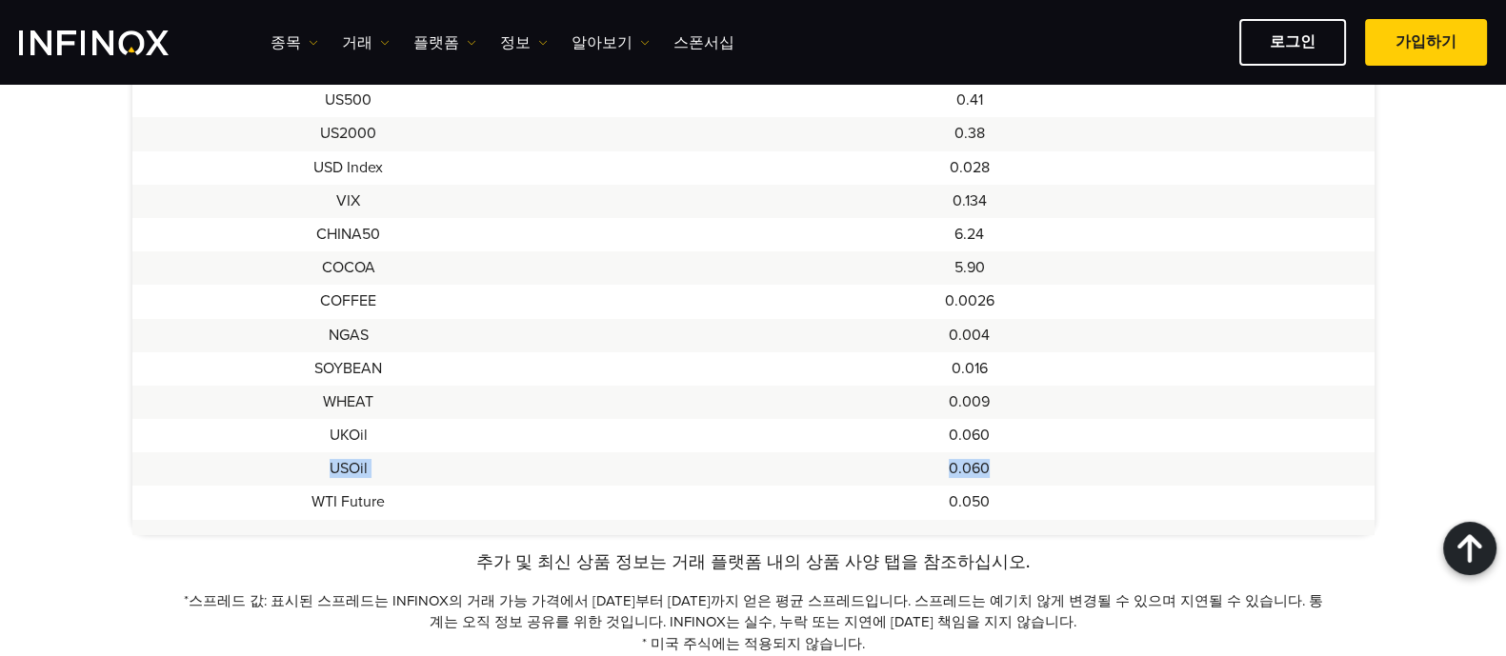
click at [889, 473] on td "0.060" at bounding box center [970, 469] width 810 height 33
drag, startPoint x: 330, startPoint y: 470, endPoint x: 976, endPoint y: 462, distance: 646.9
click at [976, 460] on tr "USOil 0.060" at bounding box center [753, 469] width 1242 height 33
click at [976, 467] on td "0.060" at bounding box center [970, 469] width 810 height 33
click at [856, 263] on td "5.90" at bounding box center [970, 268] width 810 height 33
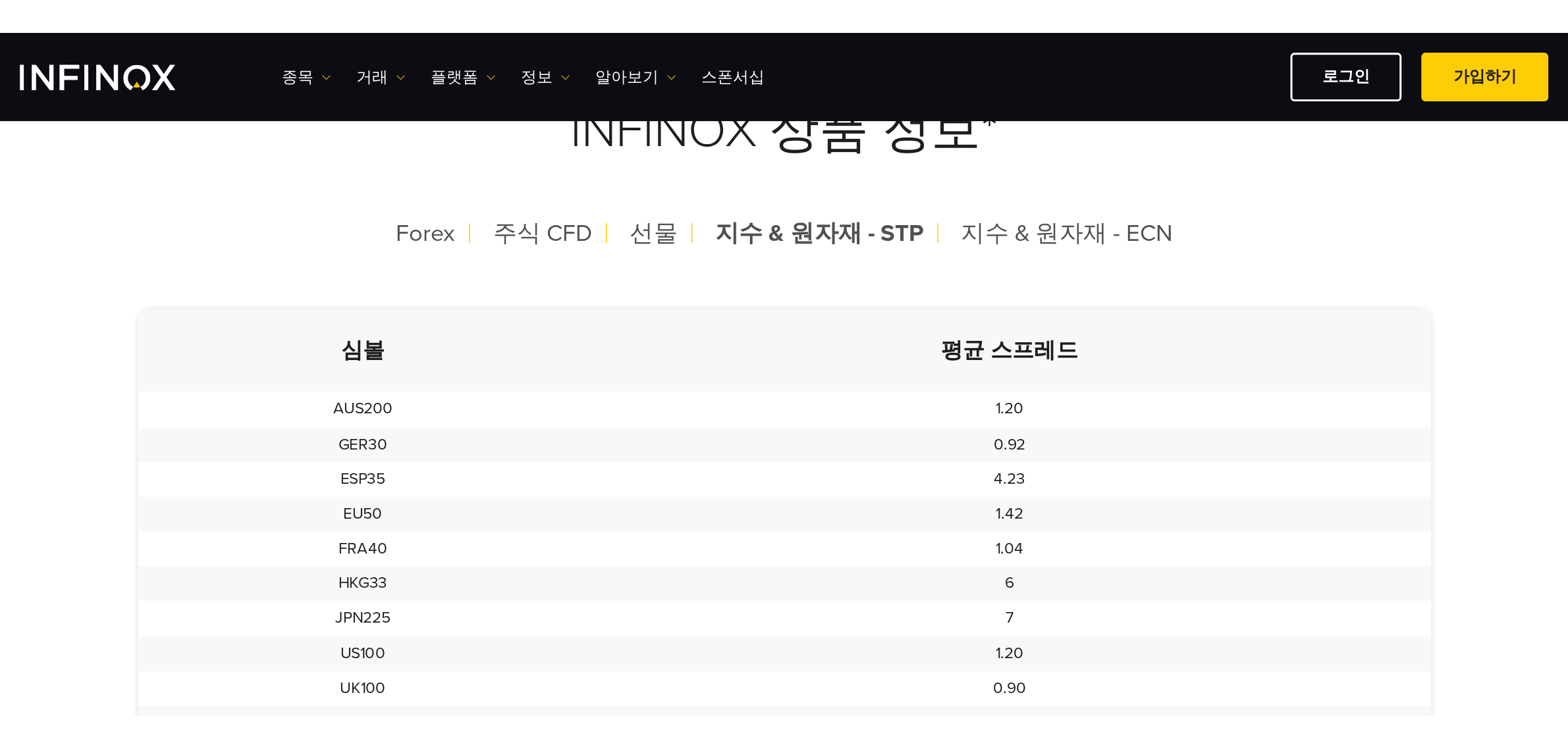
scroll to position [329, 0]
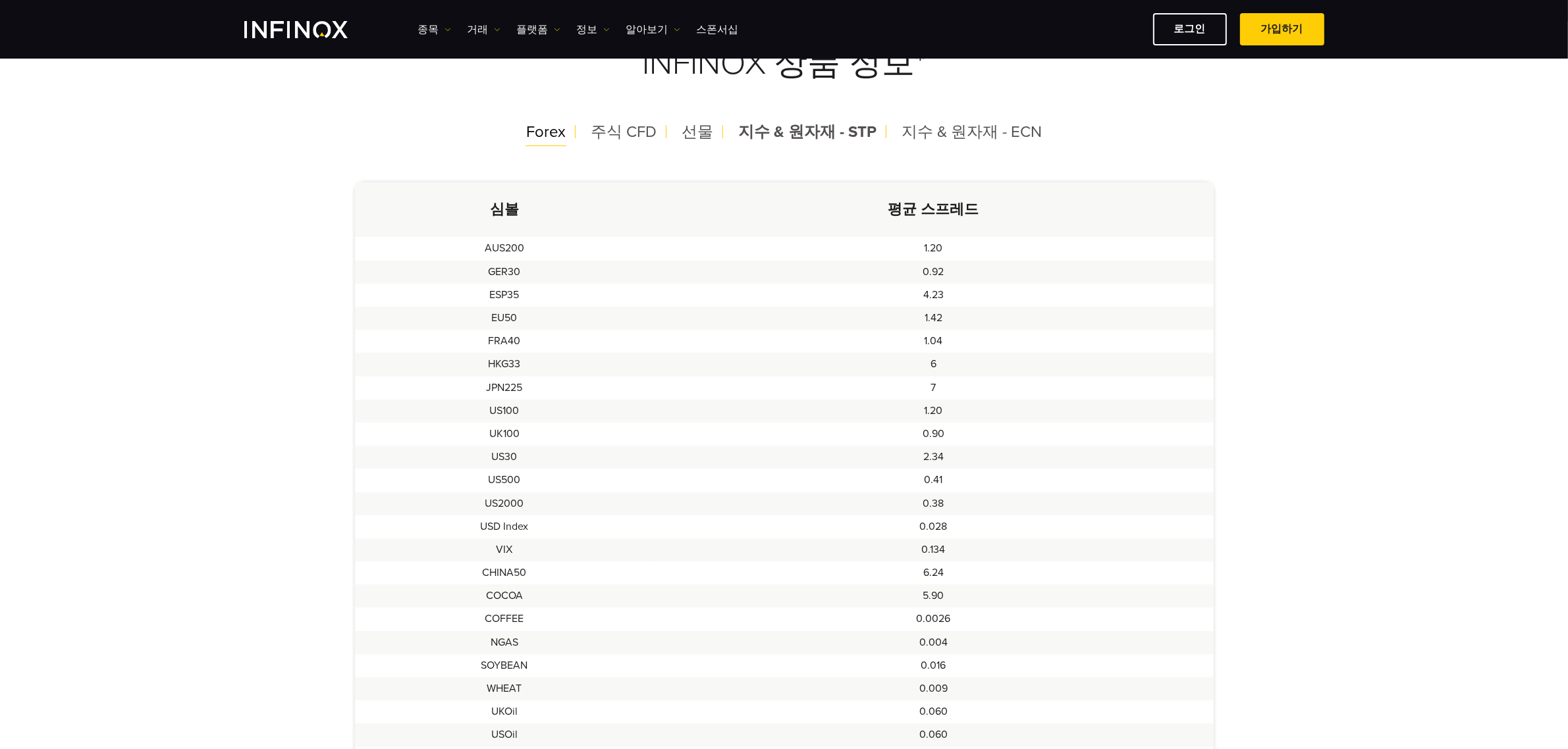
click at [564, 135] on span "Forex" at bounding box center [545, 132] width 39 height 19
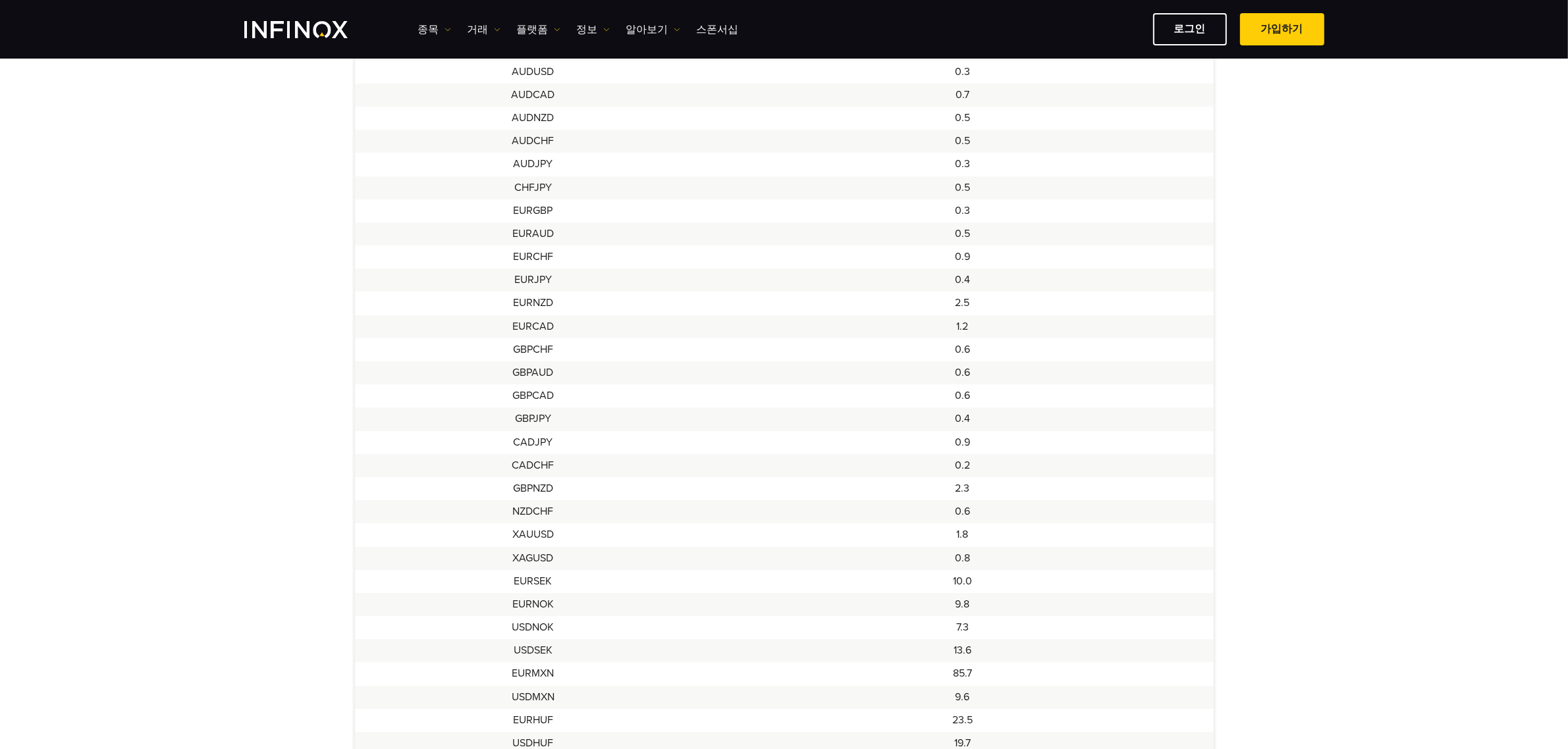
scroll to position [741, 0]
click at [536, 415] on td "NZDCHF" at bounding box center [533, 416] width 357 height 23
drag, startPoint x: 522, startPoint y: 438, endPoint x: 982, endPoint y: 438, distance: 460.0
click at [982, 438] on tr "XAUUSD 1.8" at bounding box center [784, 439] width 859 height 23
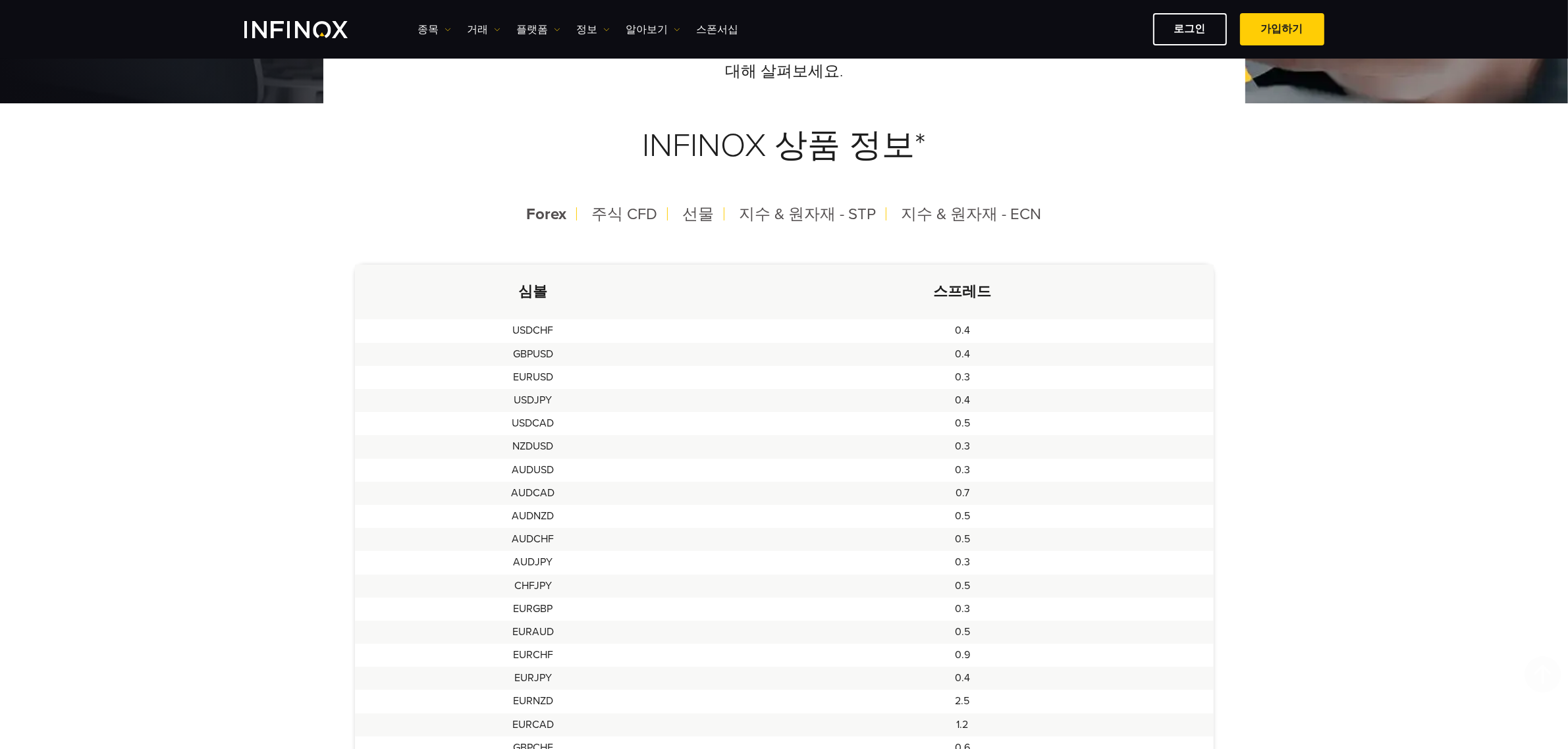
scroll to position [0, 0]
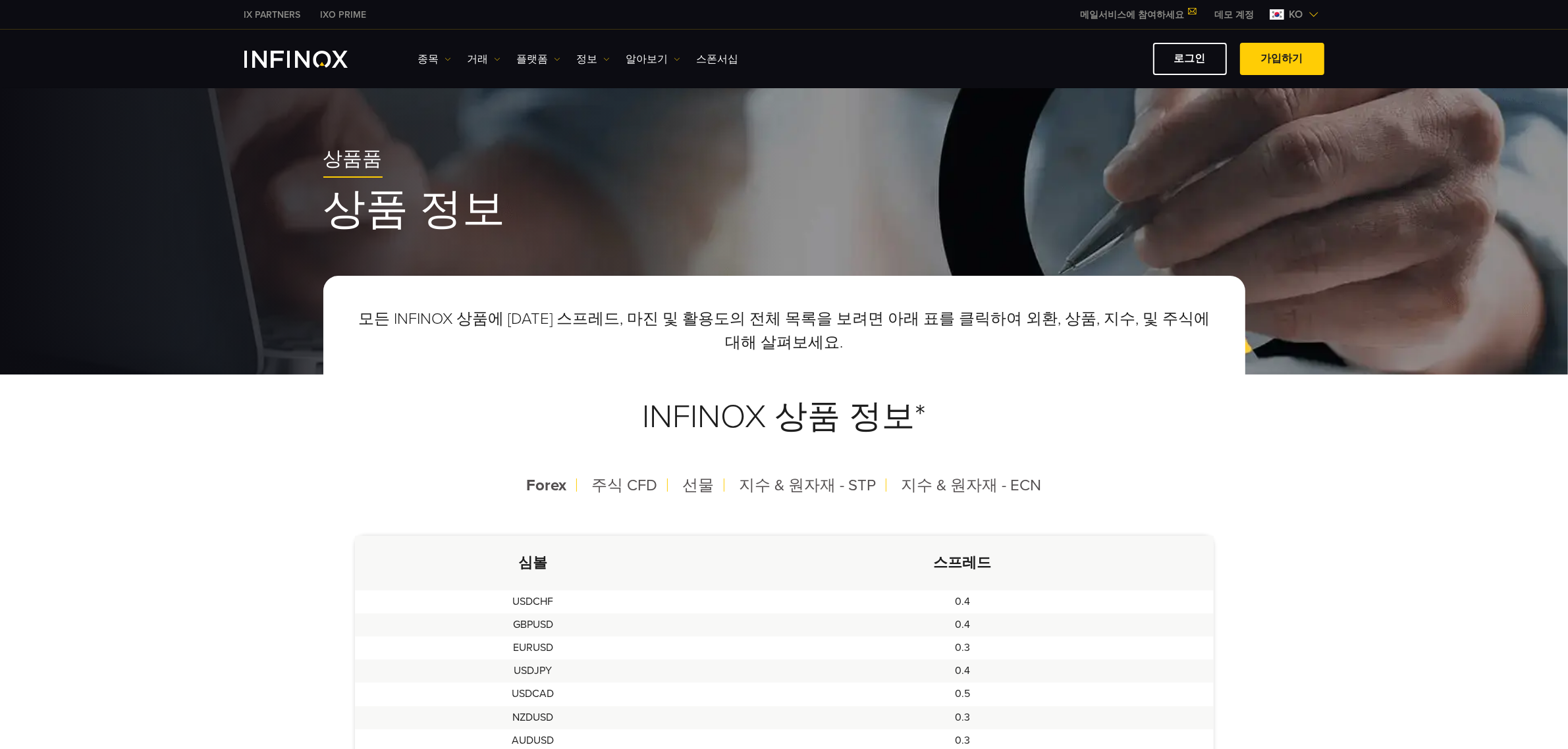
click at [799, 453] on span "지수 & 원자재 - STP" at bounding box center [808, 486] width 137 height 19
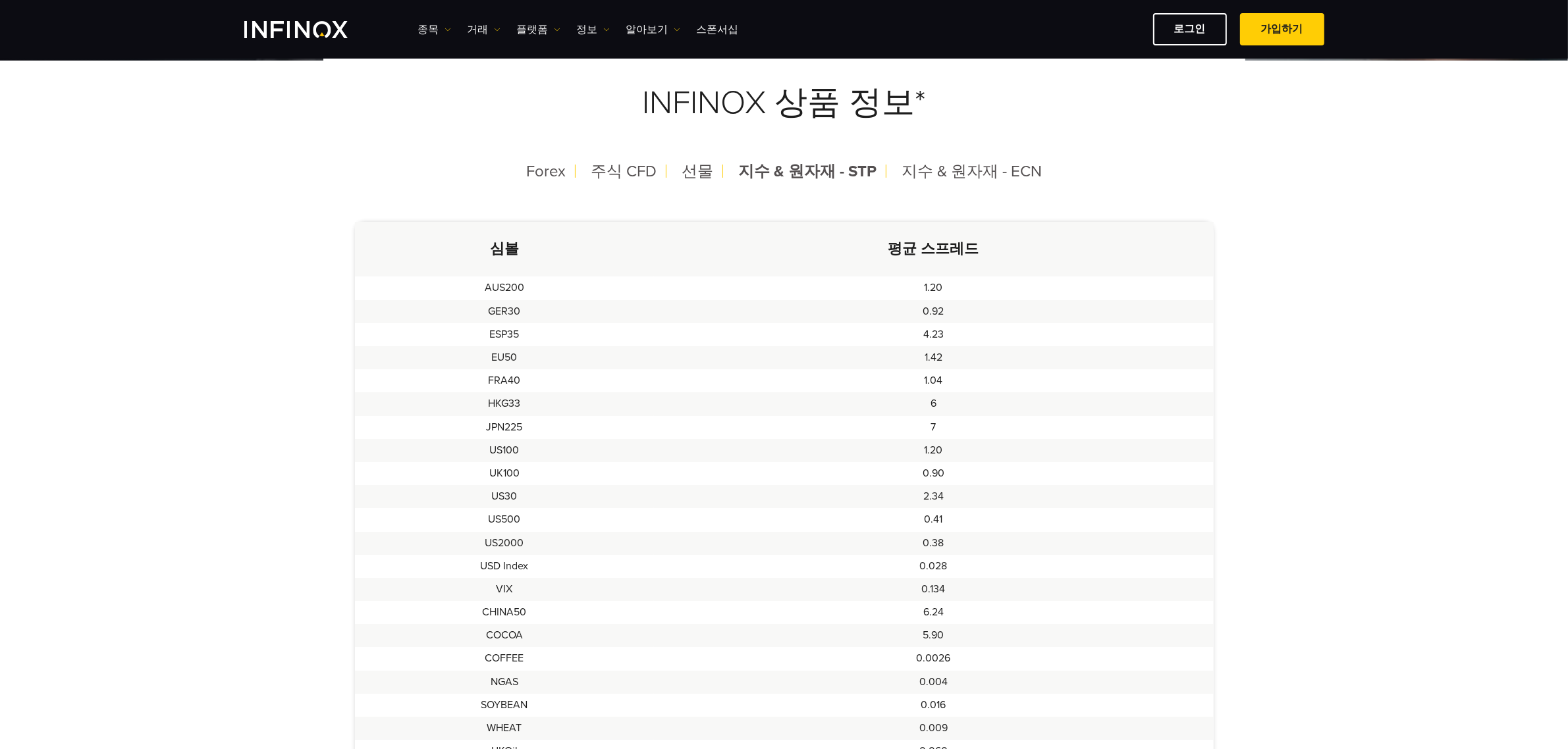
scroll to position [329, 0]
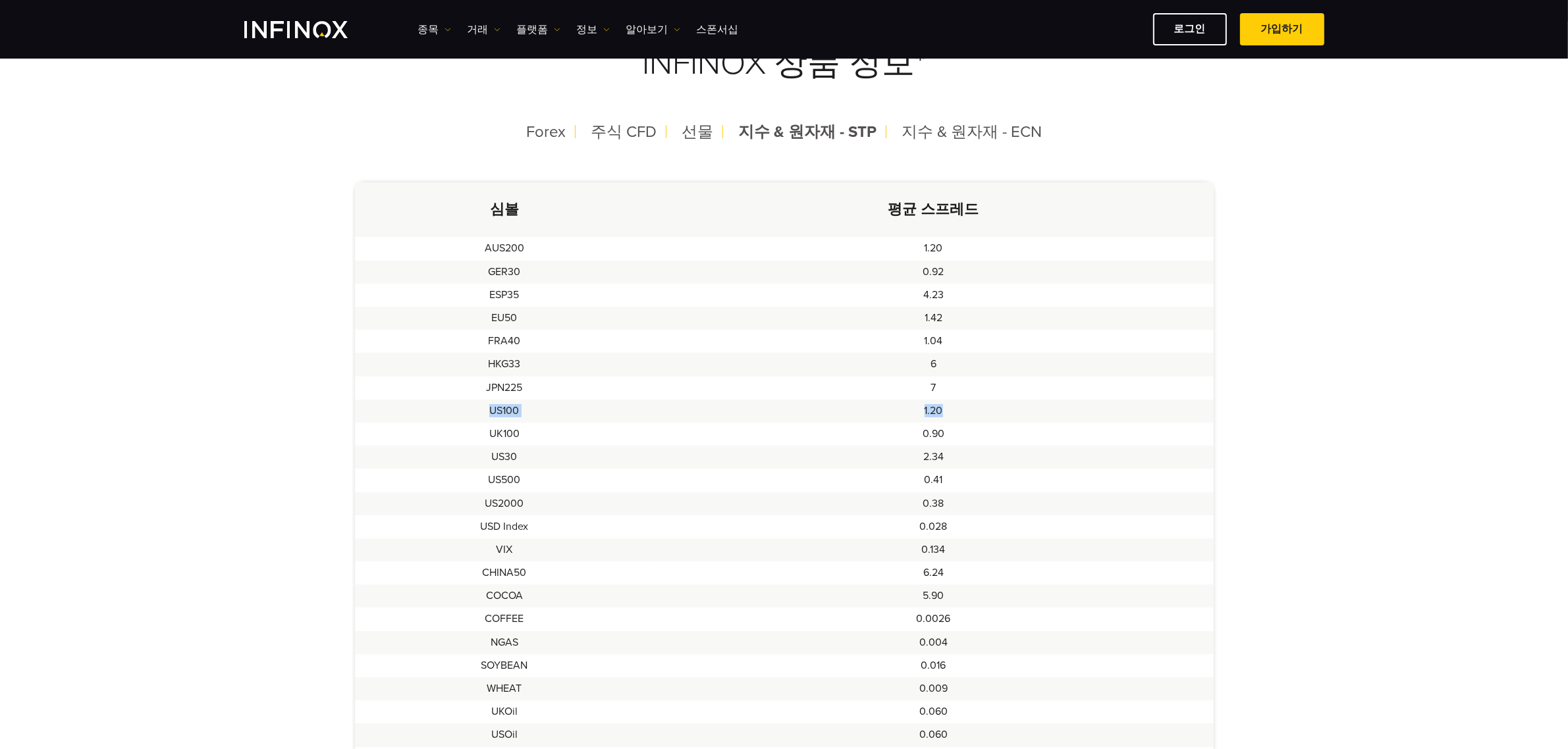
drag, startPoint x: 486, startPoint y: 411, endPoint x: 992, endPoint y: 419, distance: 506.1
click at [992, 419] on tr "US100 1.20" at bounding box center [784, 410] width 859 height 23
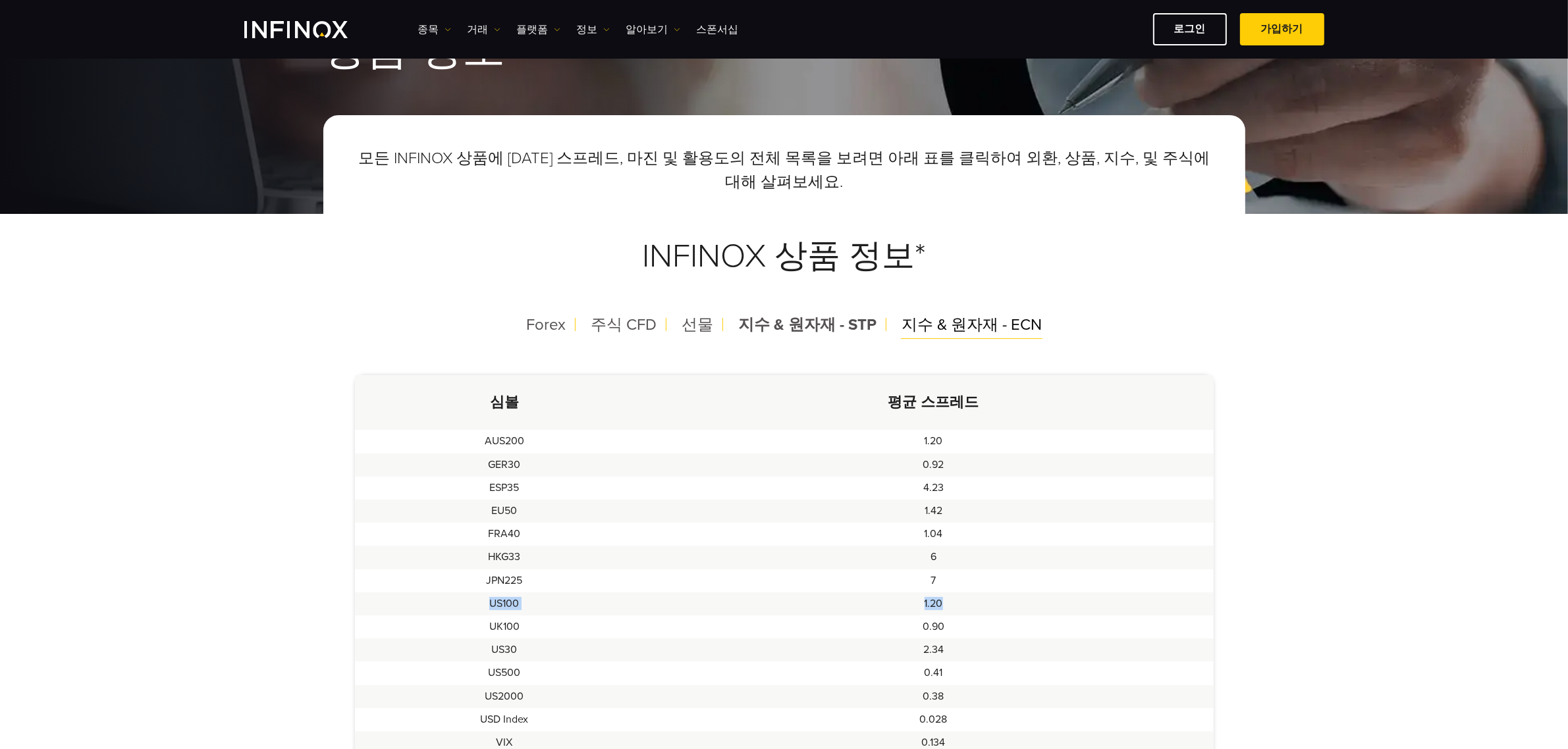
scroll to position [0, 0]
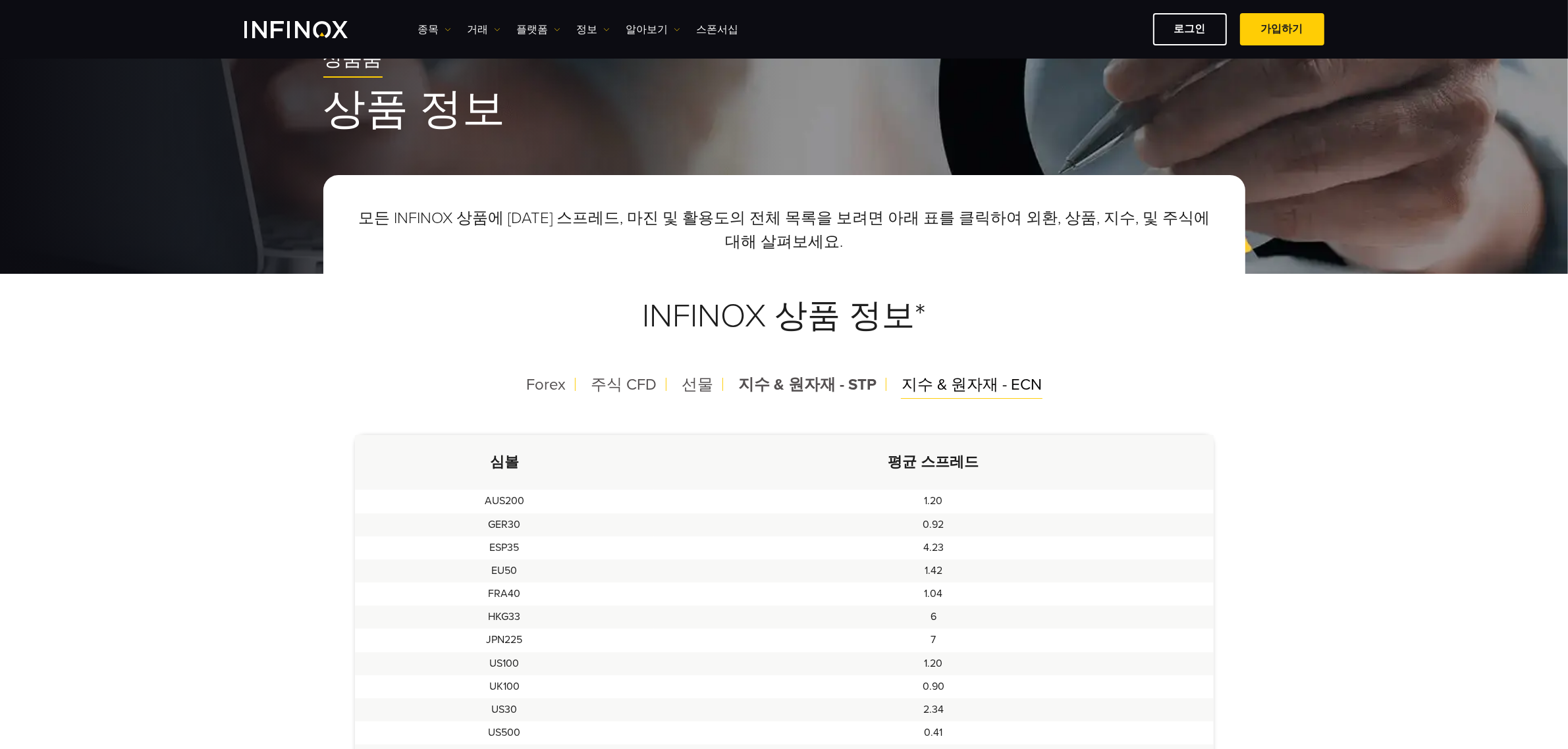
click at [962, 397] on div "지수 & 원자재 - ECN" at bounding box center [971, 386] width 161 height 35
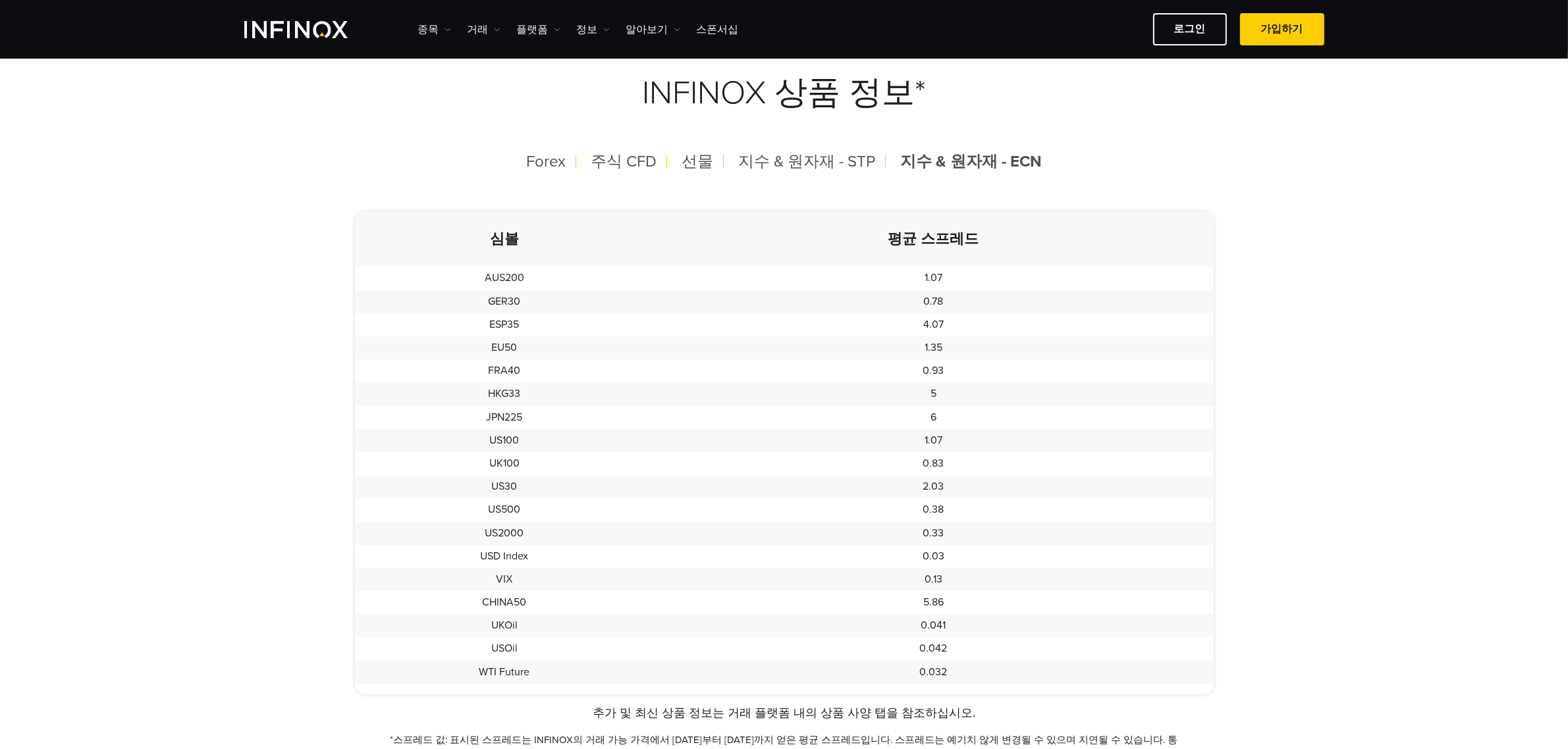
scroll to position [329, 0]
